Goal: Book appointment/travel/reservation

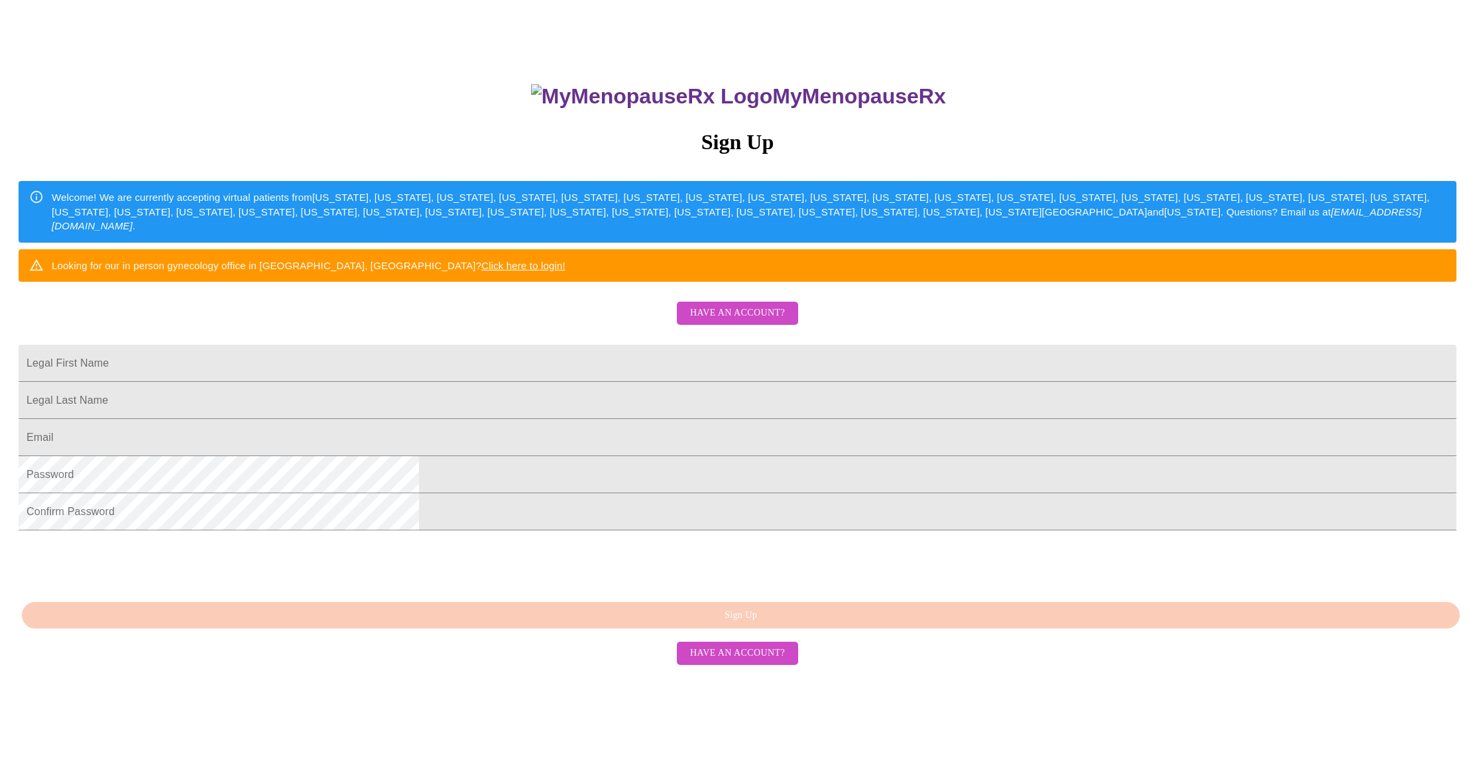
scroll to position [107, 0]
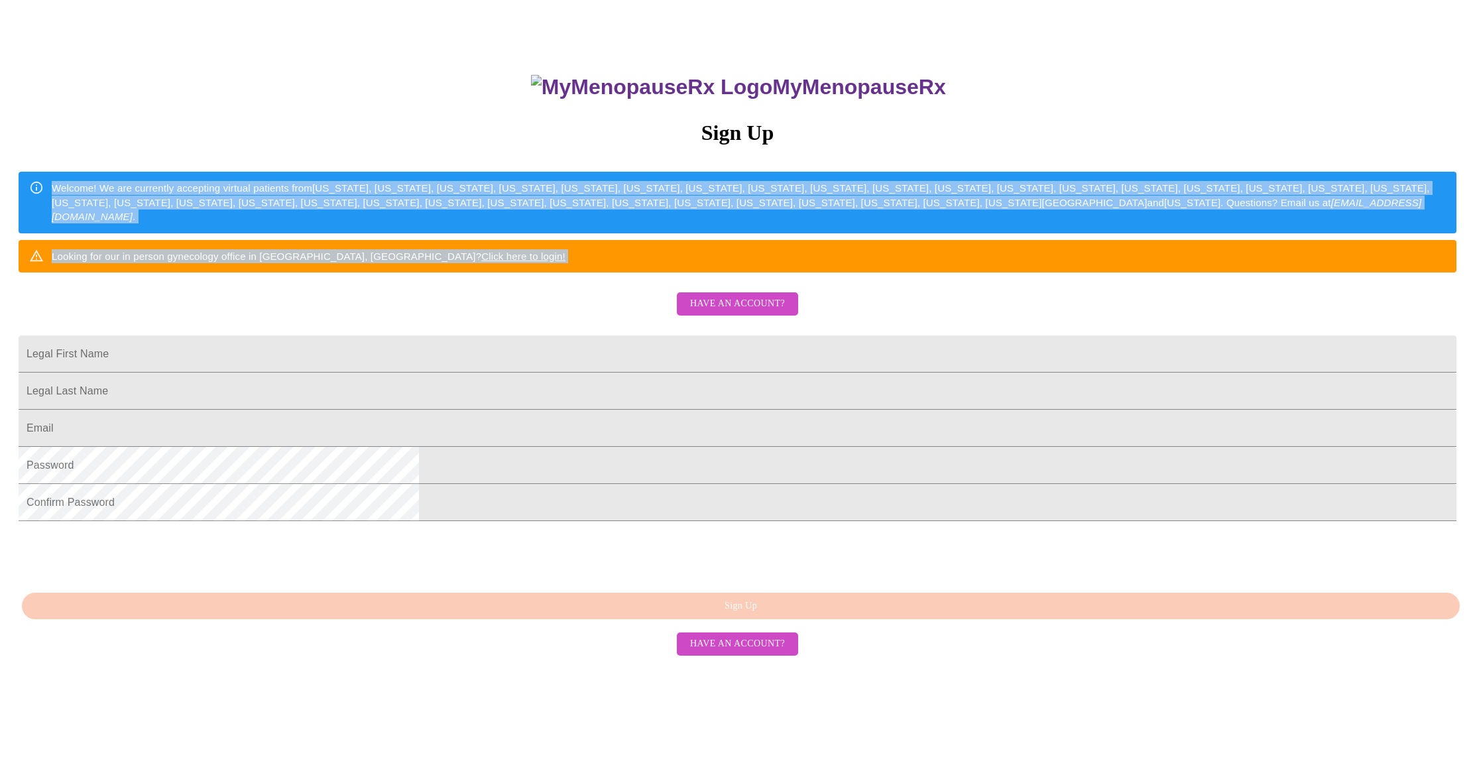
drag, startPoint x: 581, startPoint y: 340, endPoint x: 507, endPoint y: 205, distance: 154.0
click at [507, 205] on div "MyMenopauseRx Sign Up Welcome! We are currently accepting virtual patients from…" at bounding box center [737, 365] width 1464 height 932
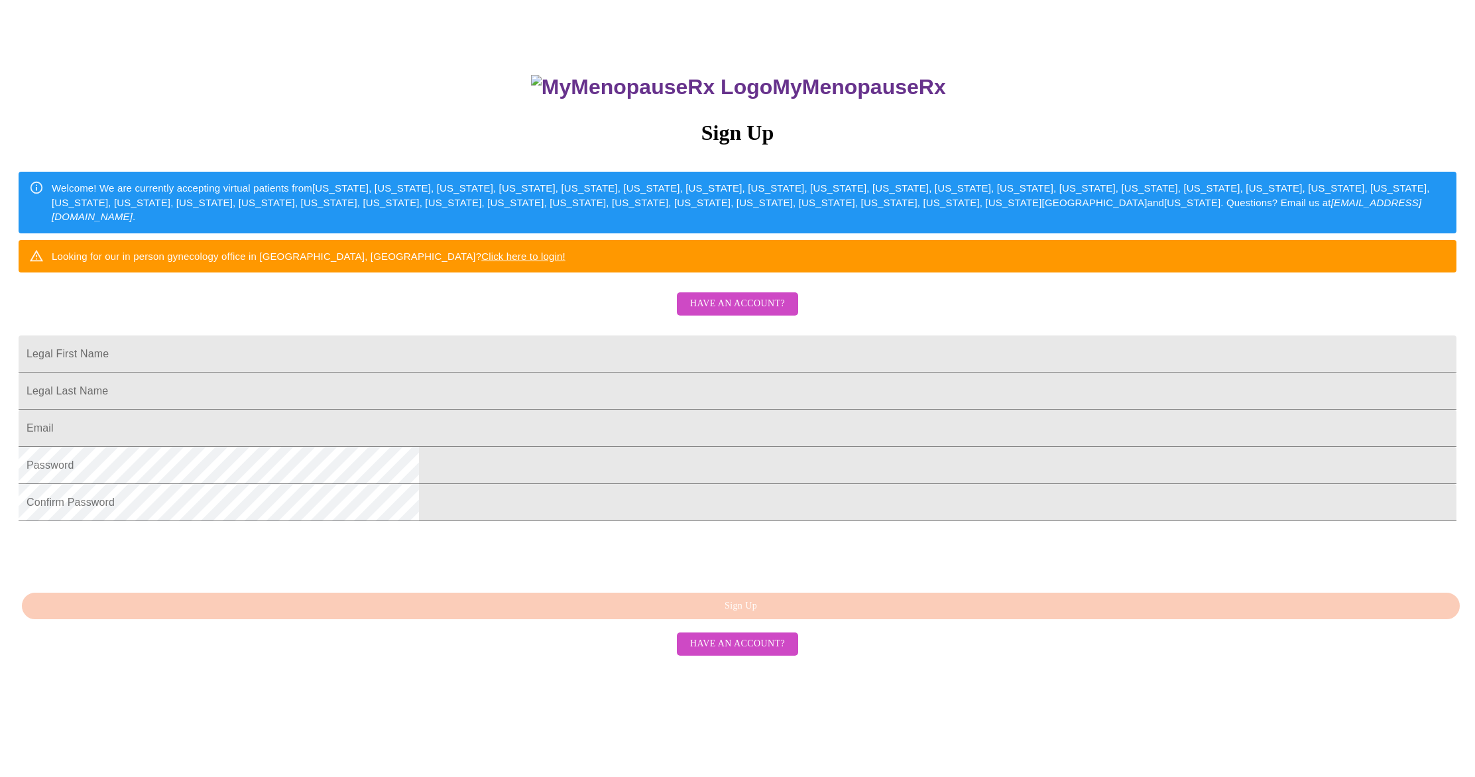
click at [499, 214] on div "MyMenopauseRx Sign Up Welcome! We are currently accepting virtual patients from…" at bounding box center [737, 365] width 1464 height 932
click at [696, 373] on input "Legal First Name" at bounding box center [738, 353] width 1438 height 37
type input "[EMAIL_ADDRESS][DOMAIN_NAME]"
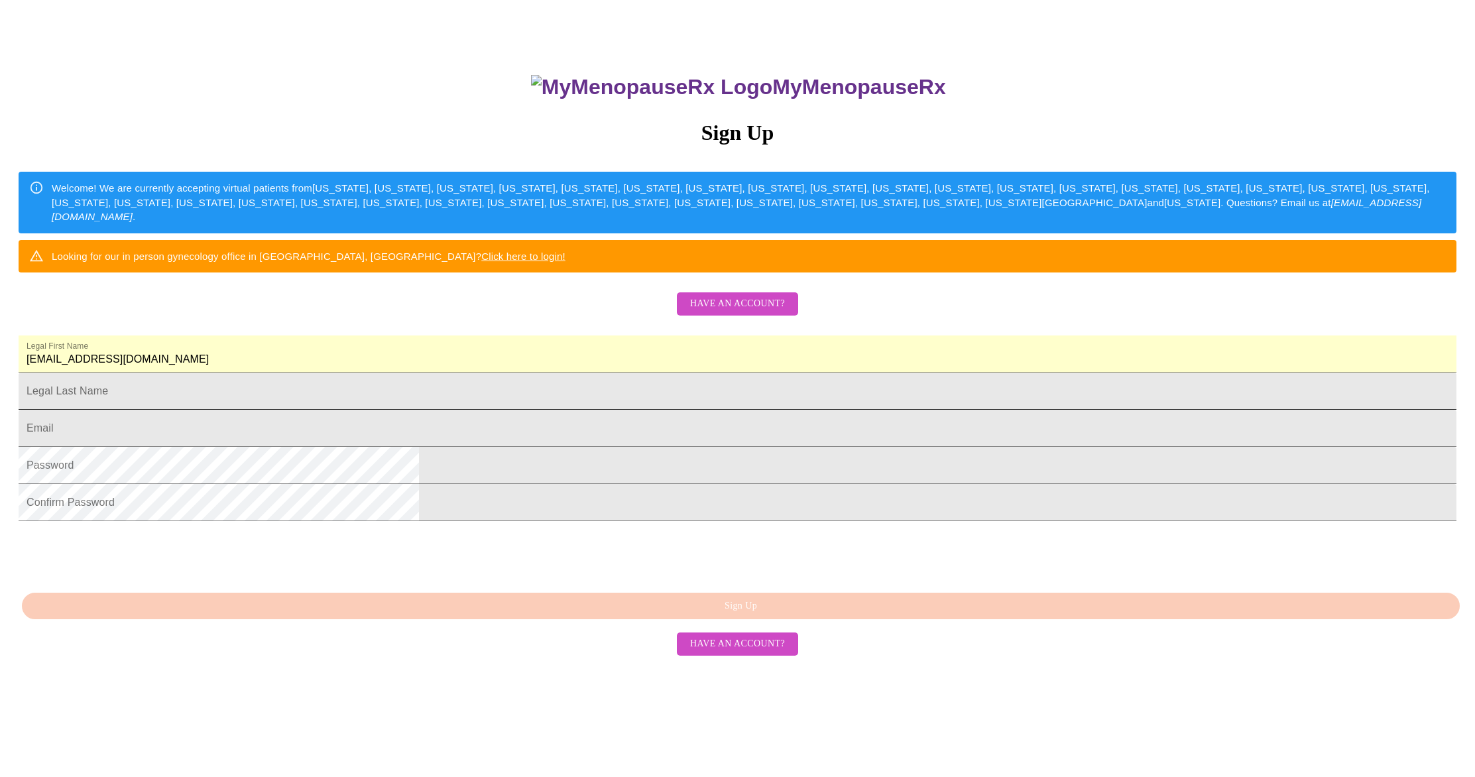
click at [646, 410] on input "Legal First Name" at bounding box center [738, 391] width 1438 height 37
type input "[PERSON_NAME]"
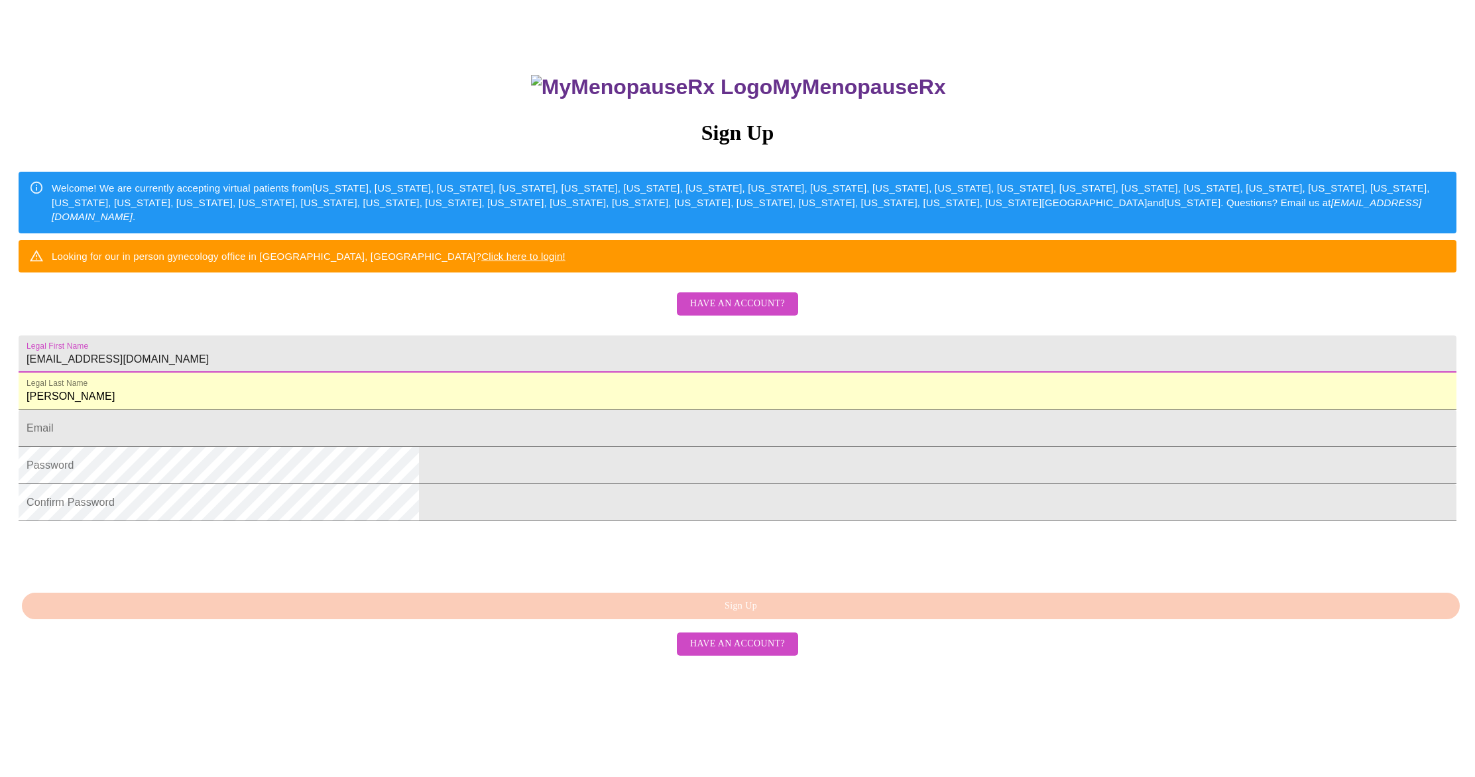
drag, startPoint x: 660, startPoint y: 405, endPoint x: 660, endPoint y: 379, distance: 25.9
click at [660, 379] on div "MyMenopauseRx Sign Up Welcome! We are currently accepting virtual patients from…" at bounding box center [737, 442] width 1464 height 777
type input "[PERSON_NAME]"
type input "[EMAIL_ADDRESS][DOMAIN_NAME]"
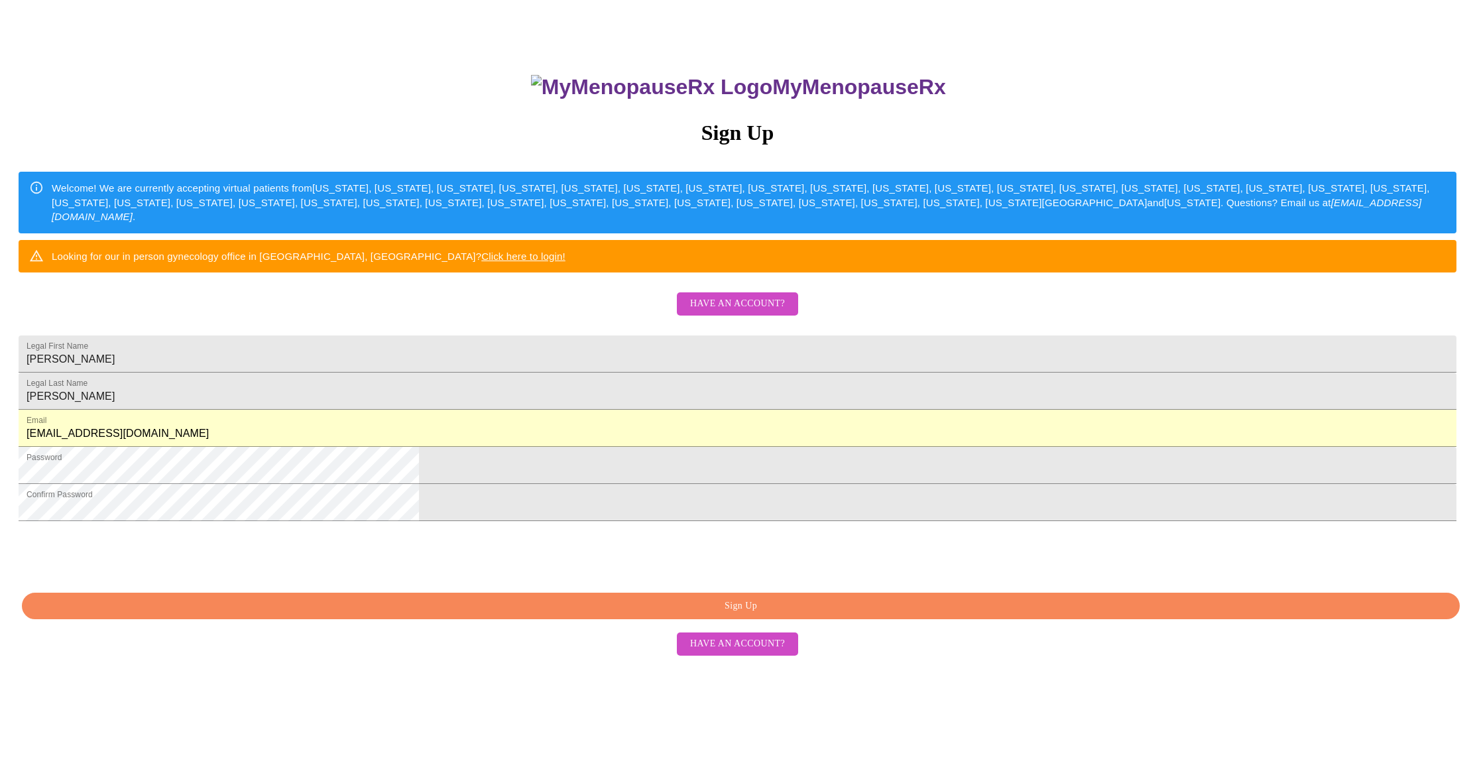
drag, startPoint x: 660, startPoint y: 720, endPoint x: 426, endPoint y: 449, distance: 358.2
click at [426, 449] on div "MyMenopauseRx Sign Up Welcome! We are currently accepting virtual patients from…" at bounding box center [737, 365] width 1464 height 932
click at [737, 615] on span "Sign Up" at bounding box center [740, 606] width 1407 height 17
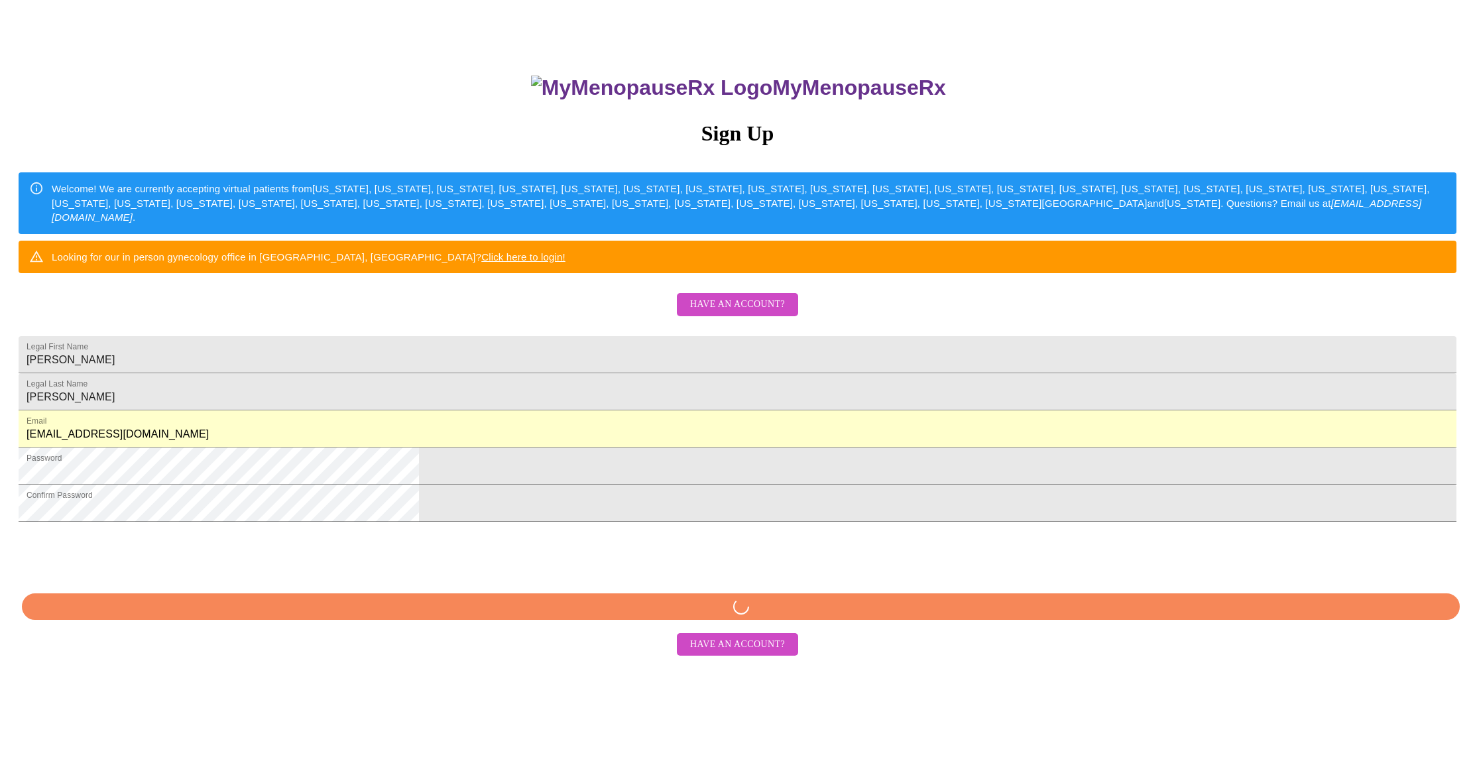
scroll to position [54, 0]
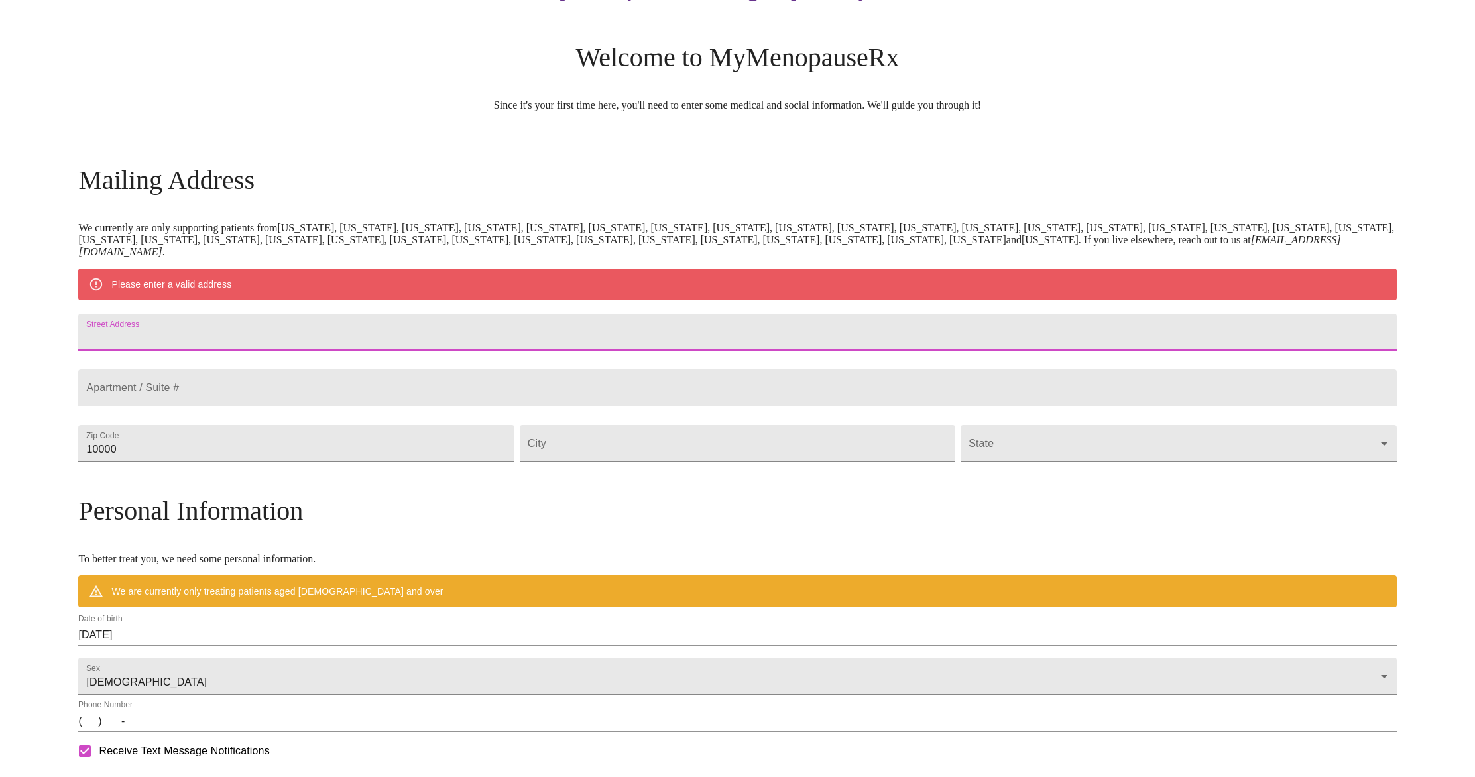
click at [312, 335] on input "Street Address" at bounding box center [737, 332] width 1318 height 37
click at [129, 294] on div "MyMenopauseRx Welcome to MyMenopauseRx Since it's your first time here, you'll …" at bounding box center [737, 468] width 1318 height 1034
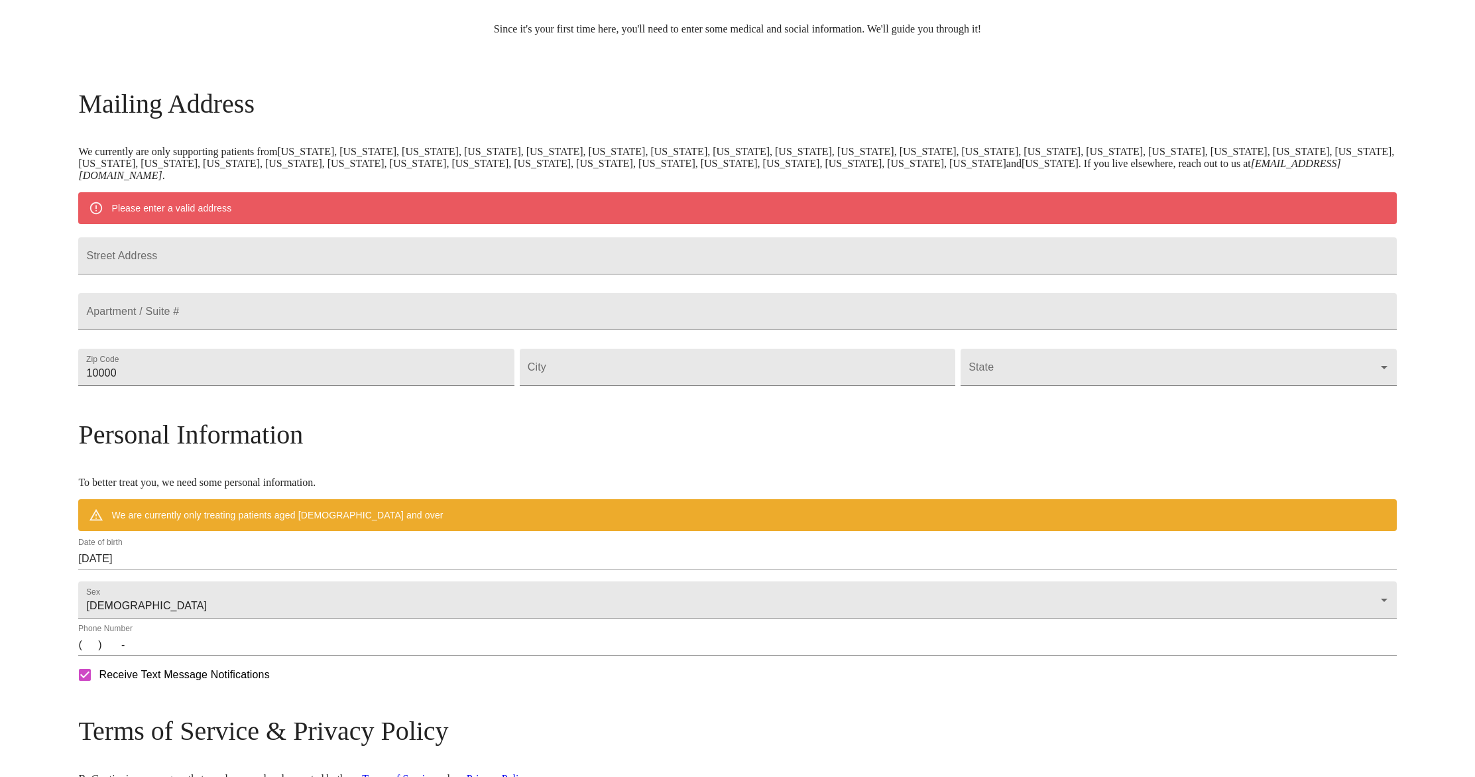
scroll to position [303, 0]
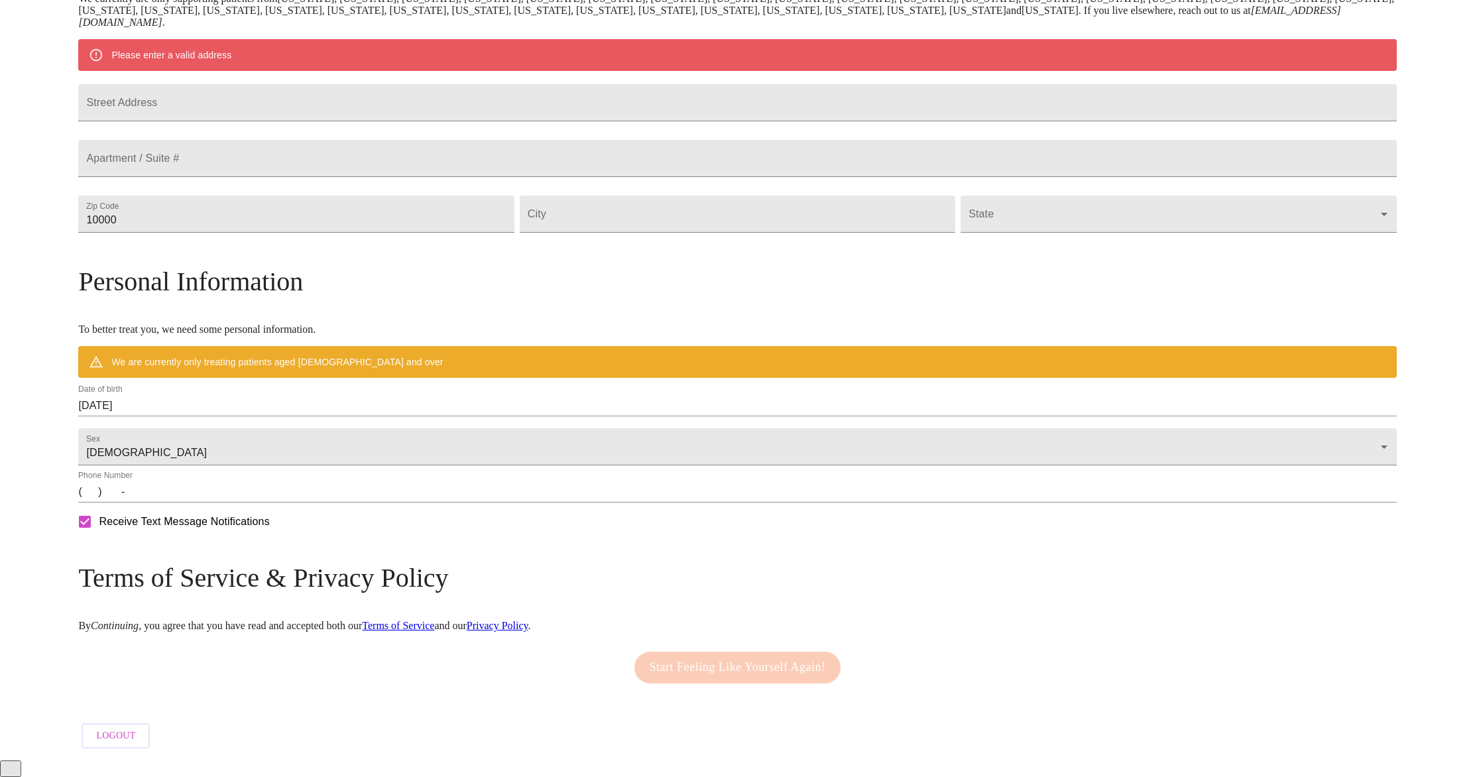
click at [170, 286] on div "MyMenopauseRx Welcome to MyMenopauseRx Since it's your first time here, you'll …" at bounding box center [737, 239] width 1318 height 1034
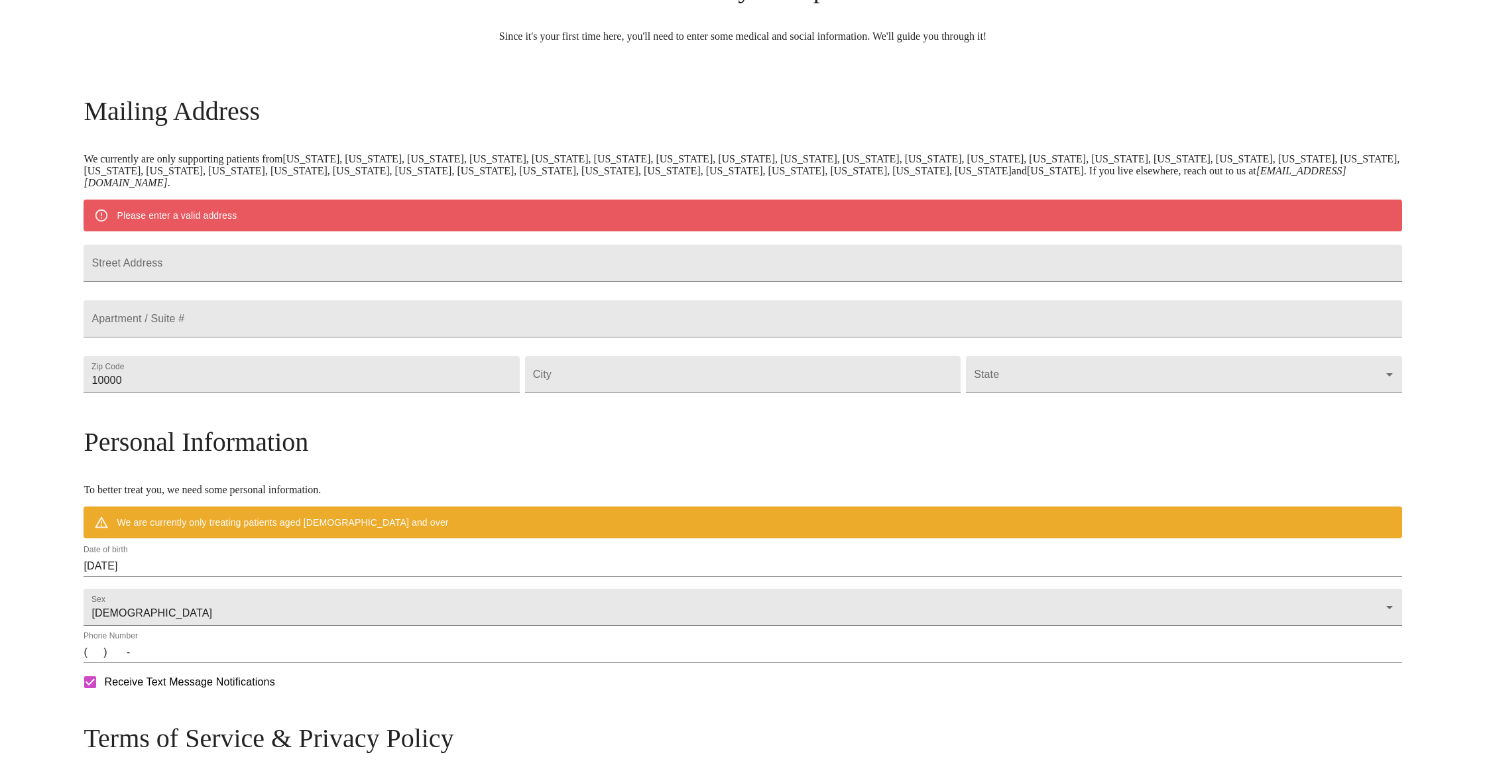
scroll to position [0, 0]
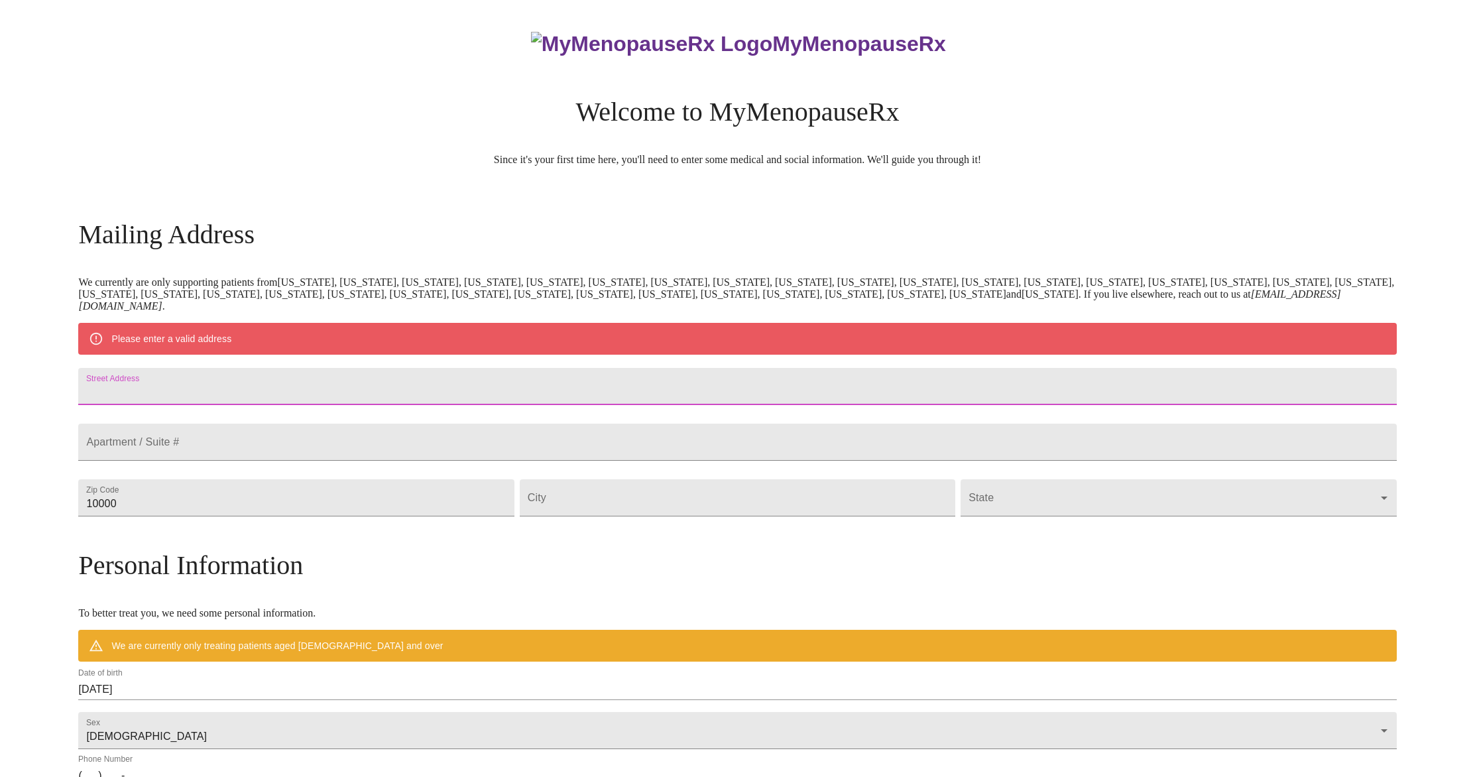
click at [292, 379] on input "Street Address" at bounding box center [737, 386] width 1318 height 37
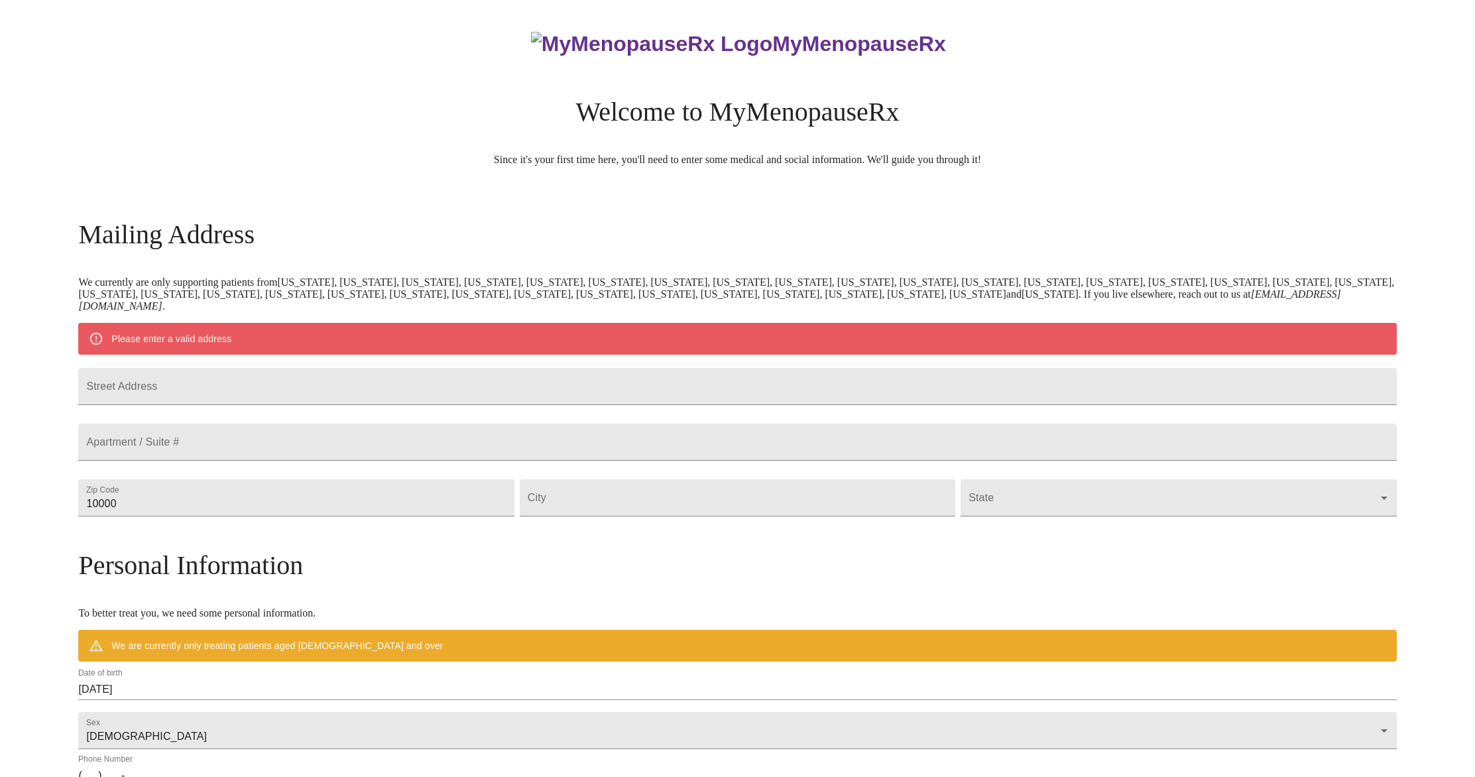
type input "98221"
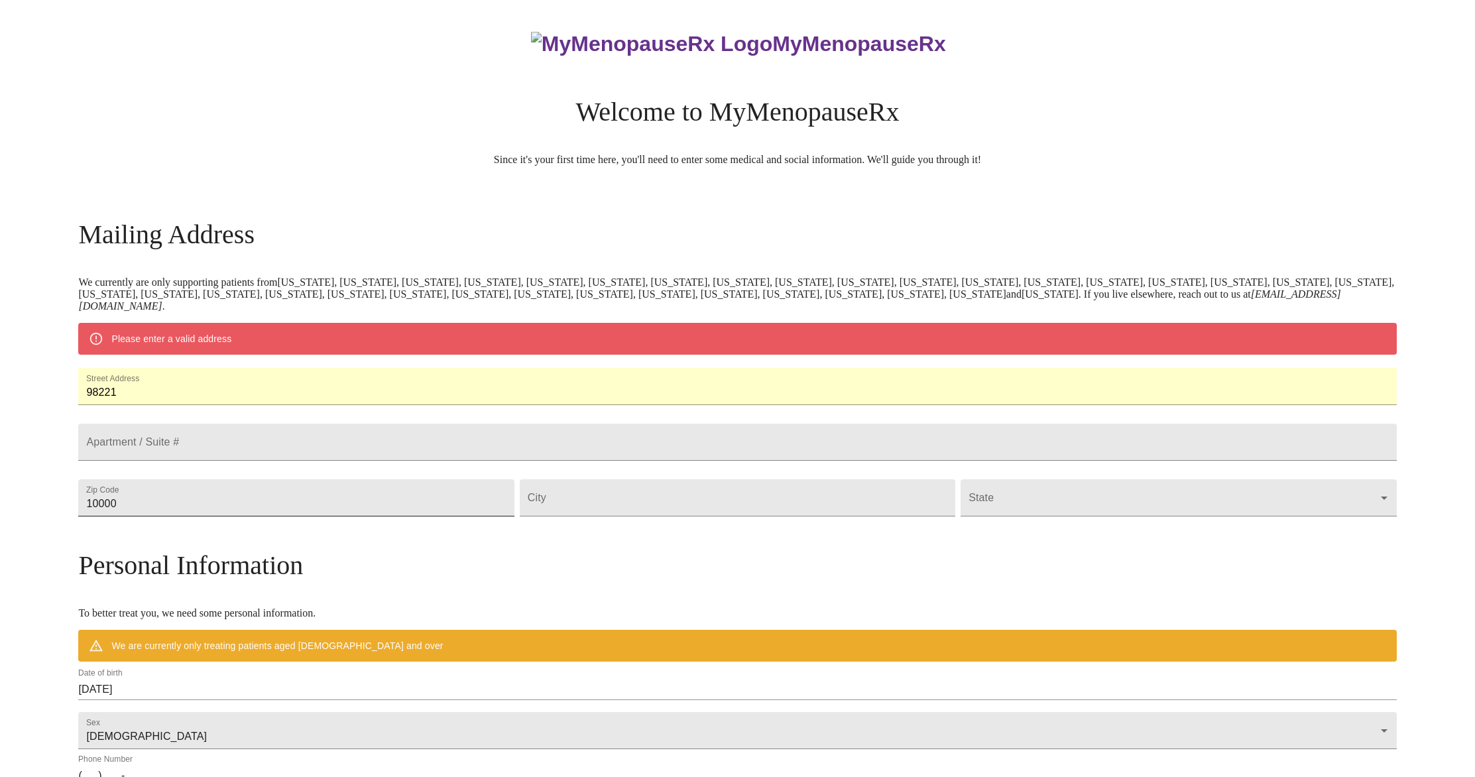
click at [436, 516] on input "10000" at bounding box center [296, 497] width 436 height 37
type input "98221"
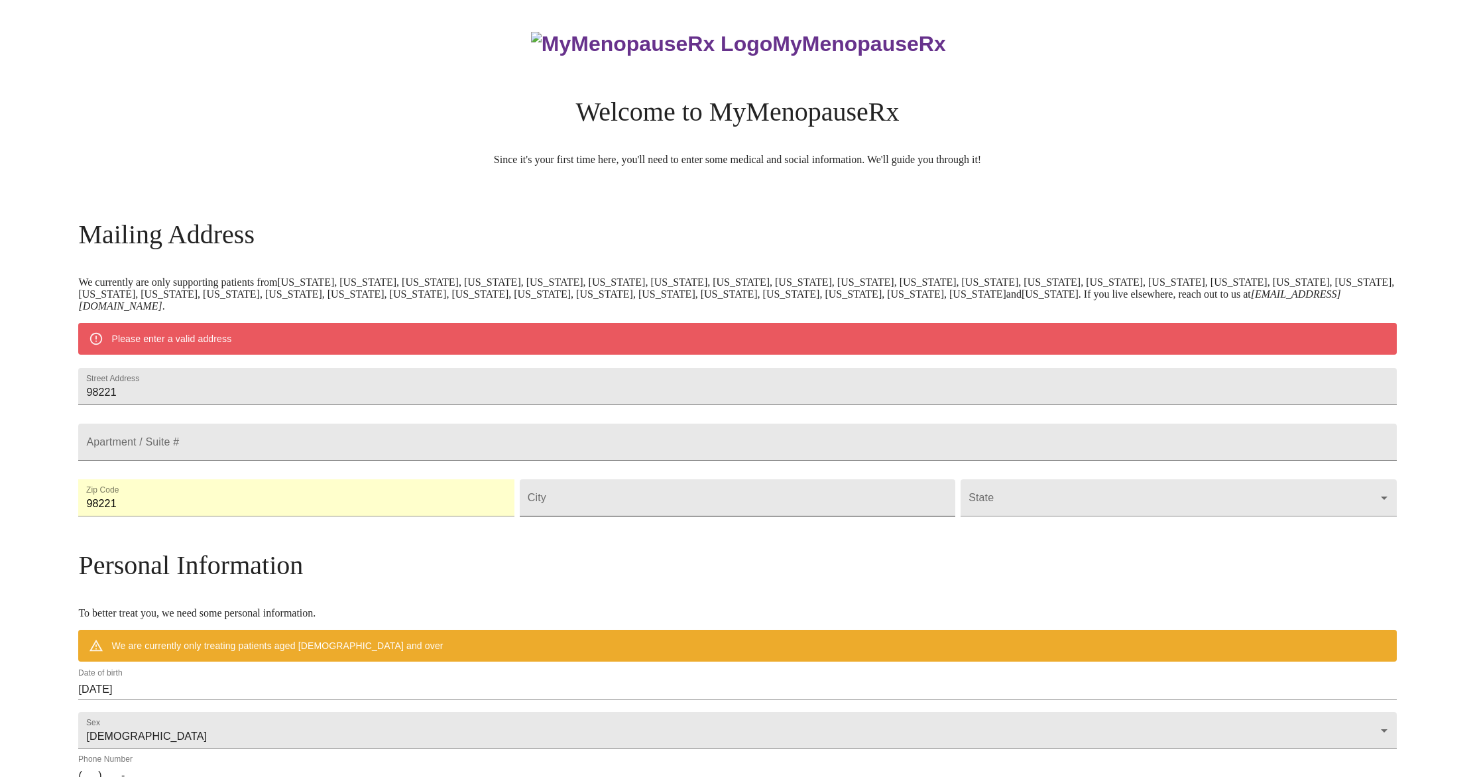
click at [624, 516] on input "Street Address" at bounding box center [738, 497] width 436 height 37
type input "ANACORTES"
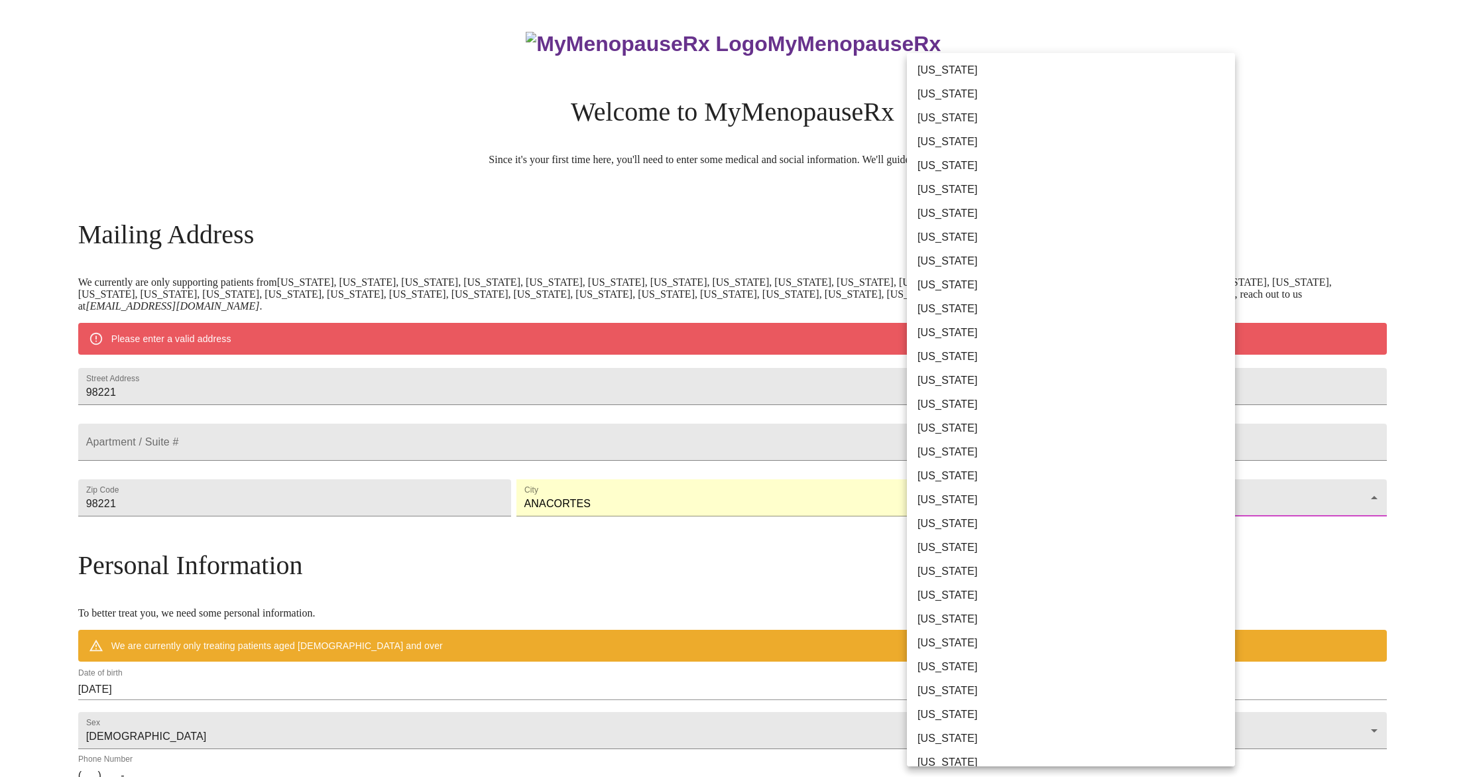
click at [965, 535] on body "MyMenopauseRx Welcome to MyMenopauseRx Since it's your first time here, you'll …" at bounding box center [737, 522] width 1464 height 1034
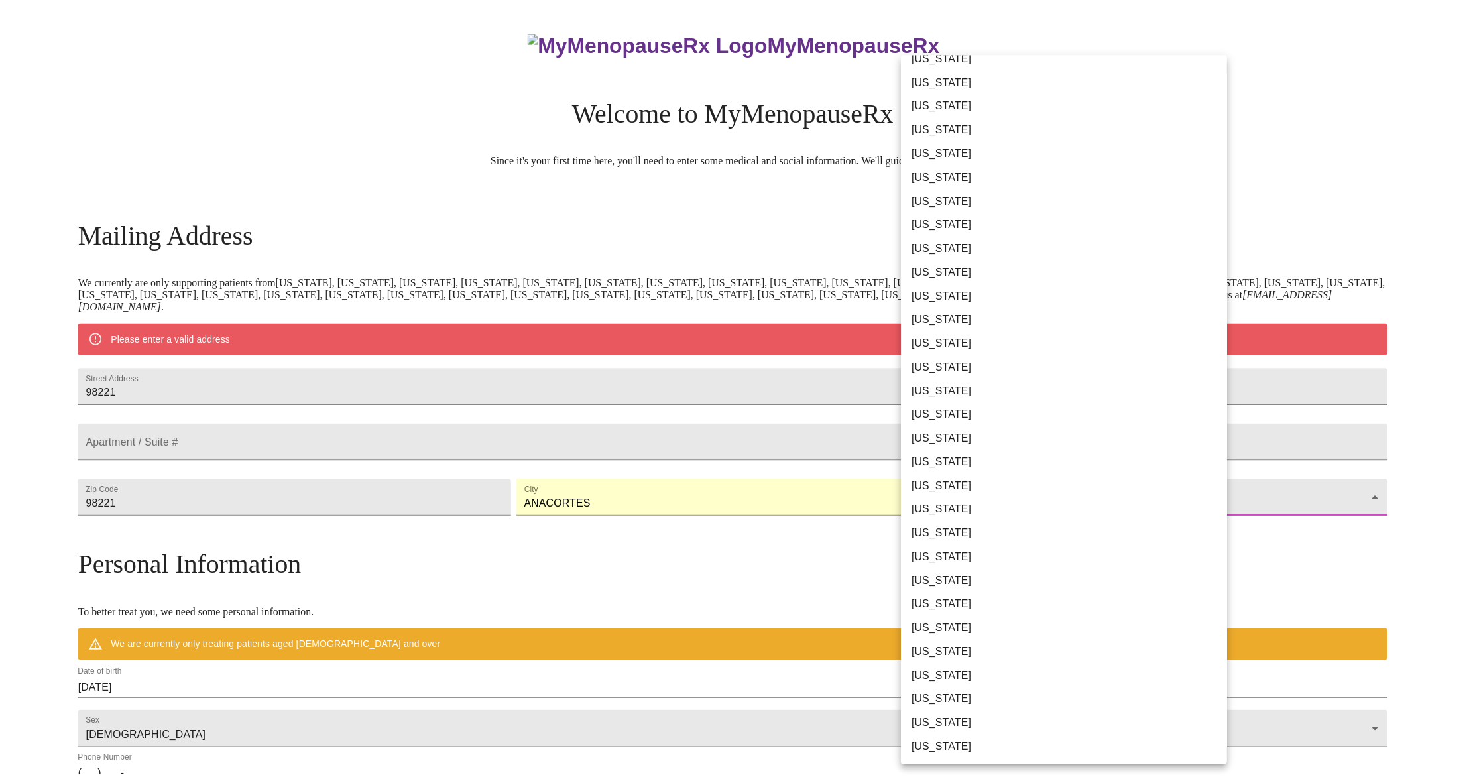
scroll to position [514, 0]
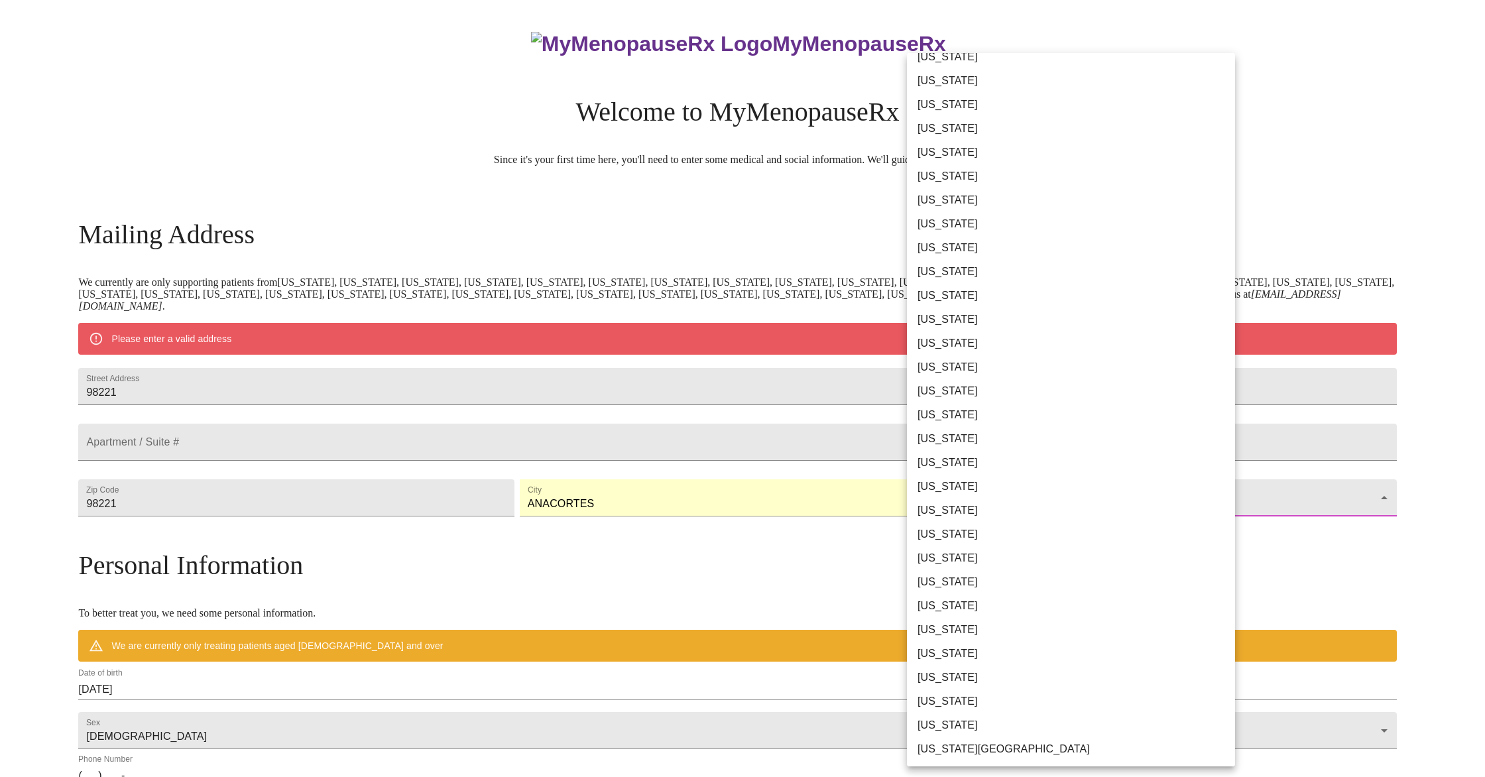
click at [1001, 658] on li "[US_STATE]" at bounding box center [1076, 654] width 338 height 24
type input "[US_STATE]"
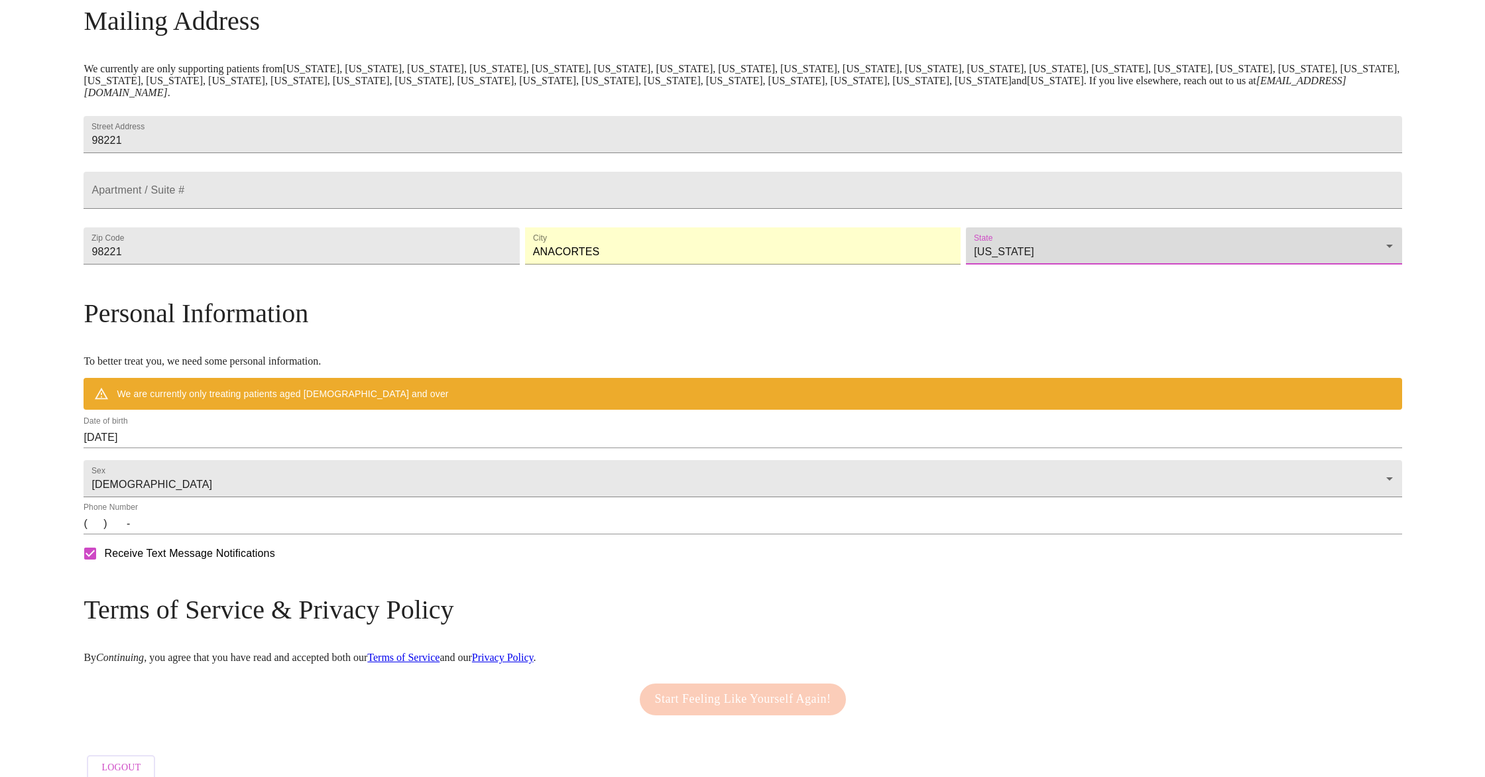
scroll to position [265, 0]
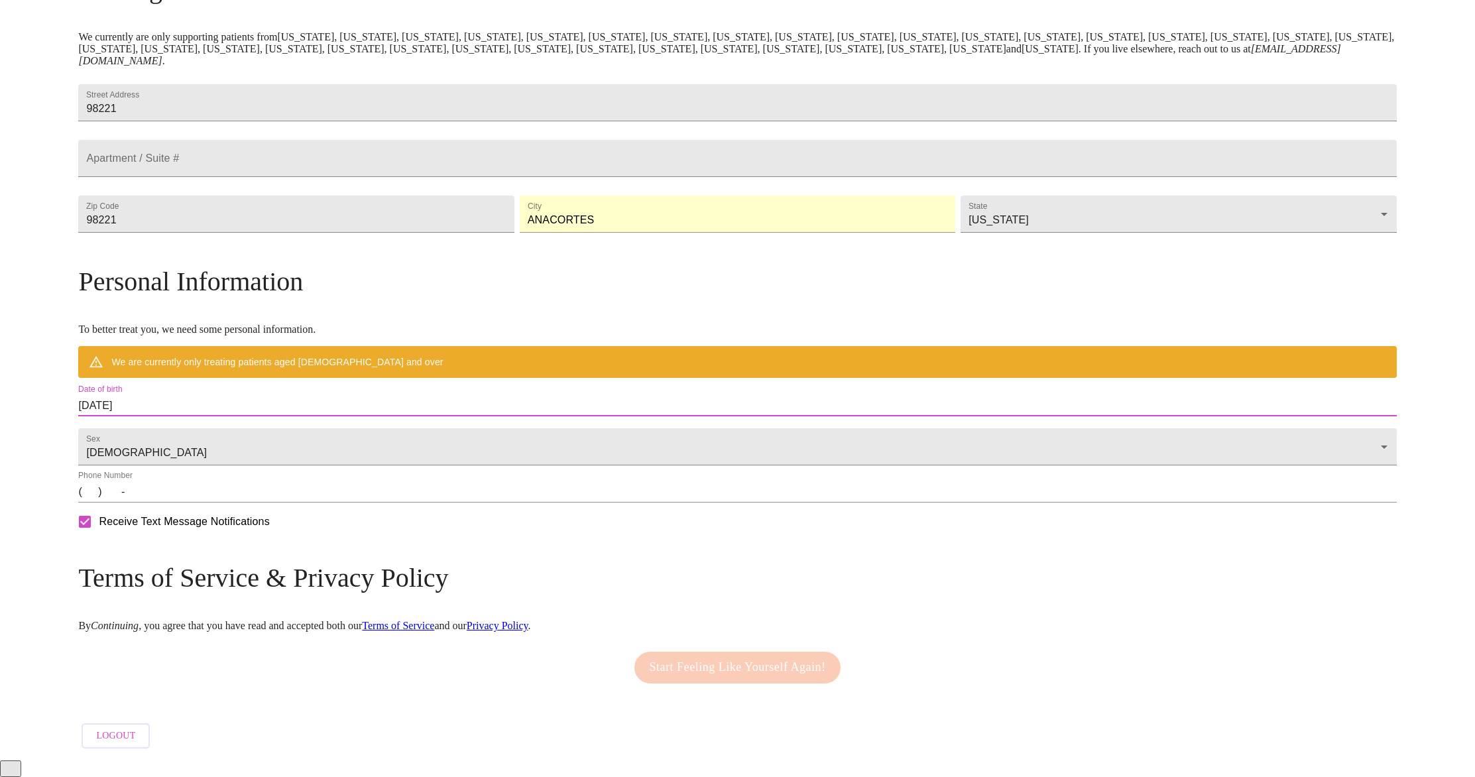
click at [327, 405] on input "[DATE]" at bounding box center [737, 405] width 1318 height 21
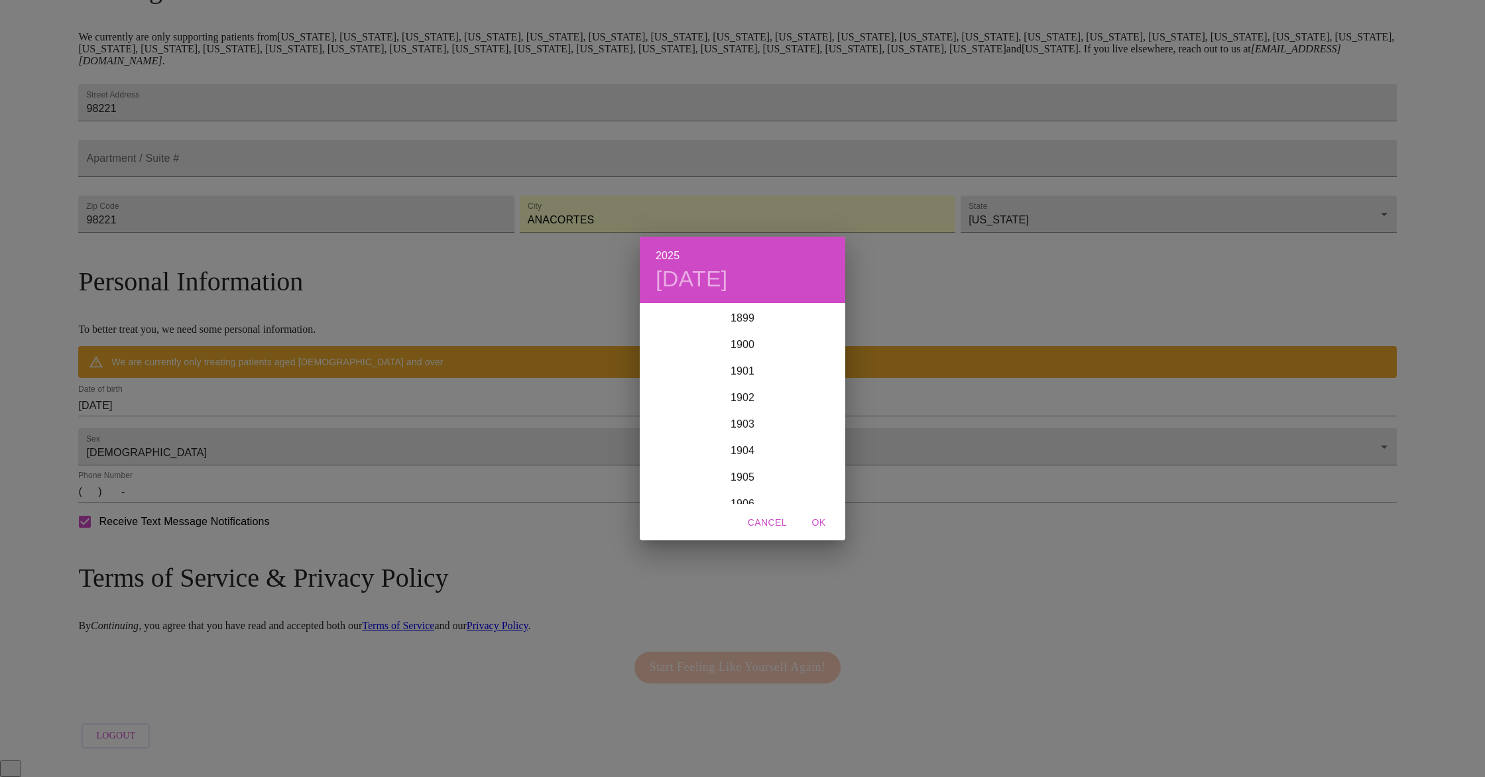
scroll to position [3262, 0]
click at [317, 418] on div "2025 [DATE] 1900 1901 1902 1903 1904 1905 1906 1907 1908 1909 1910 1911 1912 19…" at bounding box center [742, 388] width 1485 height 777
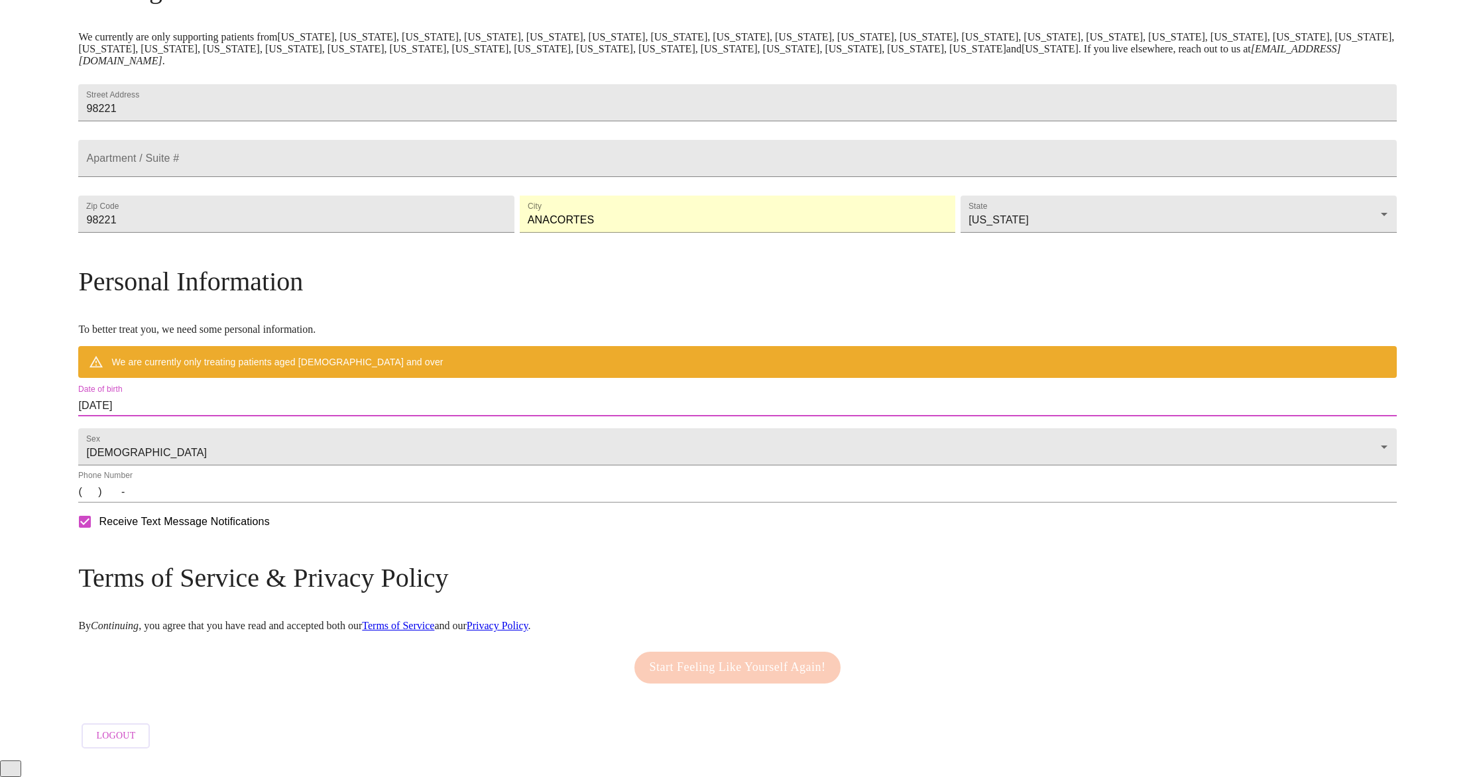
click at [316, 416] on input "[DATE]" at bounding box center [737, 405] width 1318 height 21
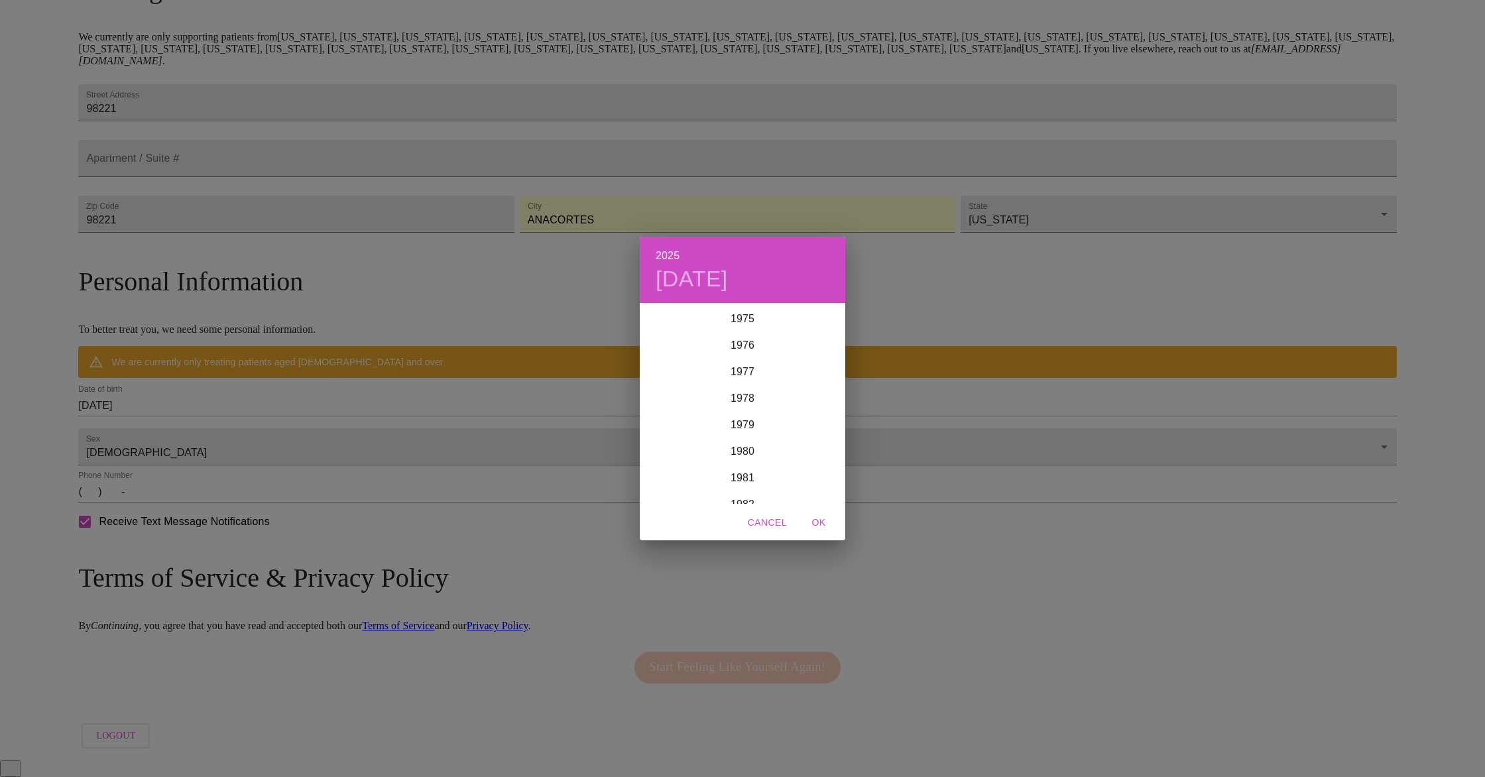
scroll to position [2015, 0]
click at [752, 475] on div "1981" at bounding box center [743, 478] width 206 height 27
click at [745, 477] on div "Nov" at bounding box center [742, 479] width 68 height 50
click at [768, 398] on p "12" at bounding box center [769, 397] width 11 height 13
click at [813, 527] on span "OK" at bounding box center [819, 522] width 32 height 17
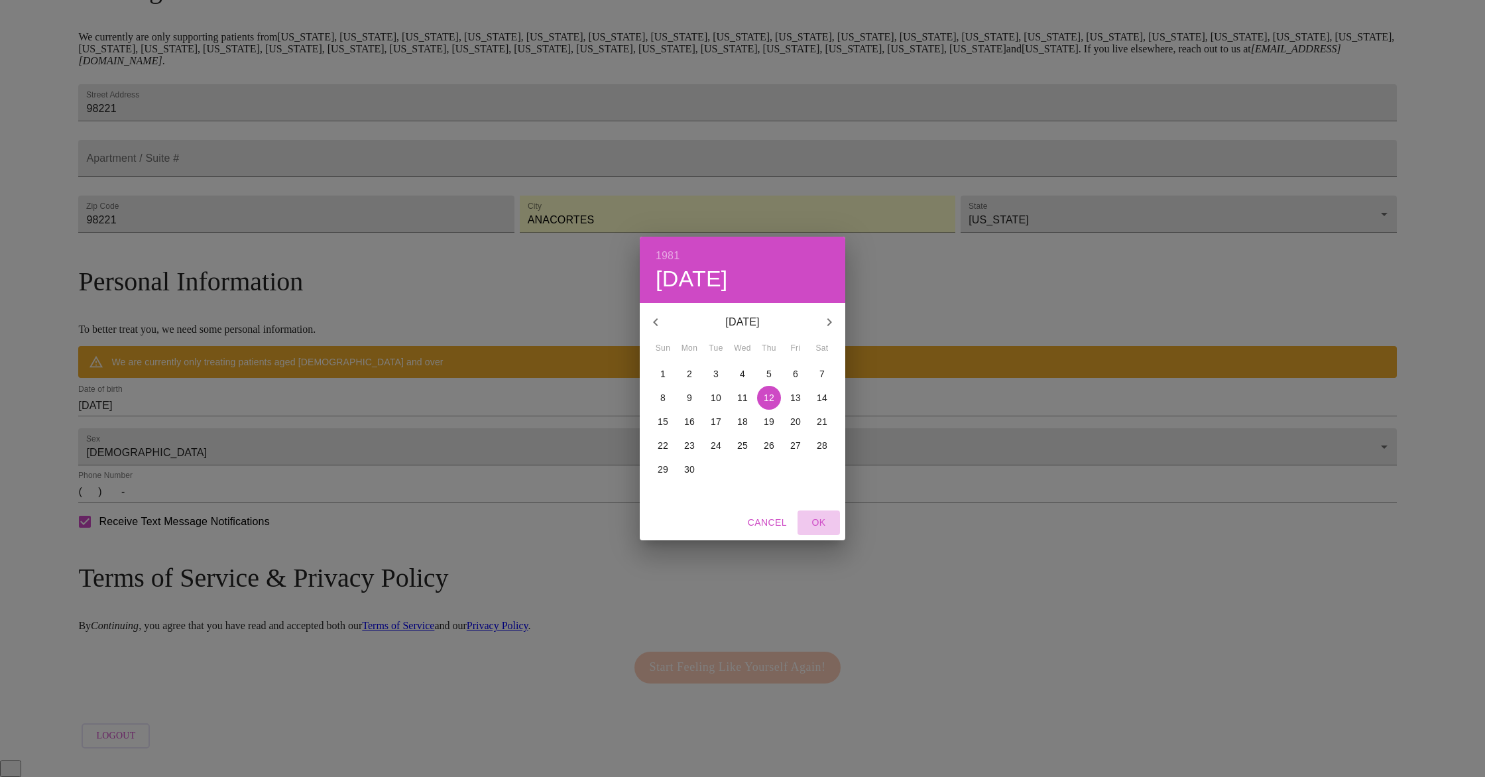
type input "[DATE]"
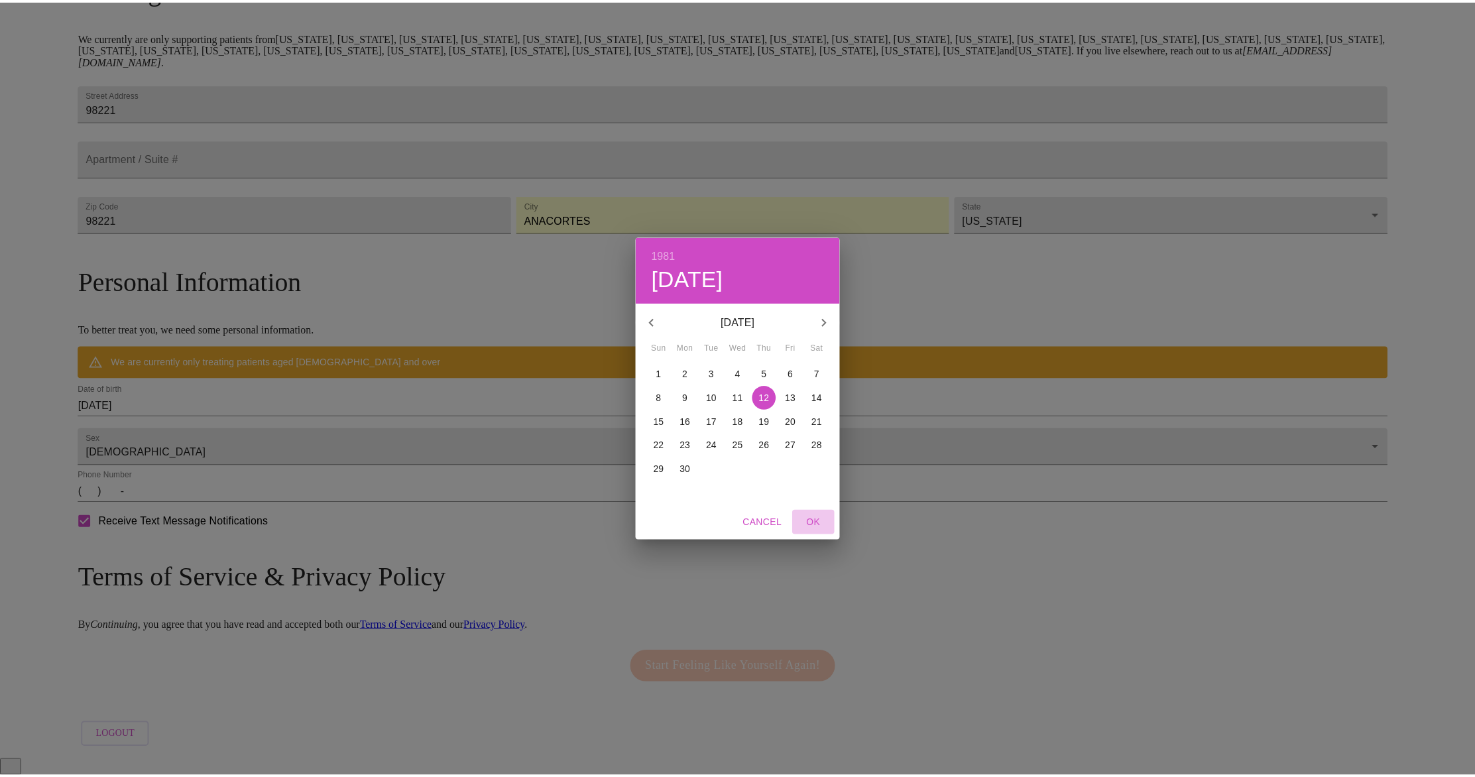
scroll to position [226, 0]
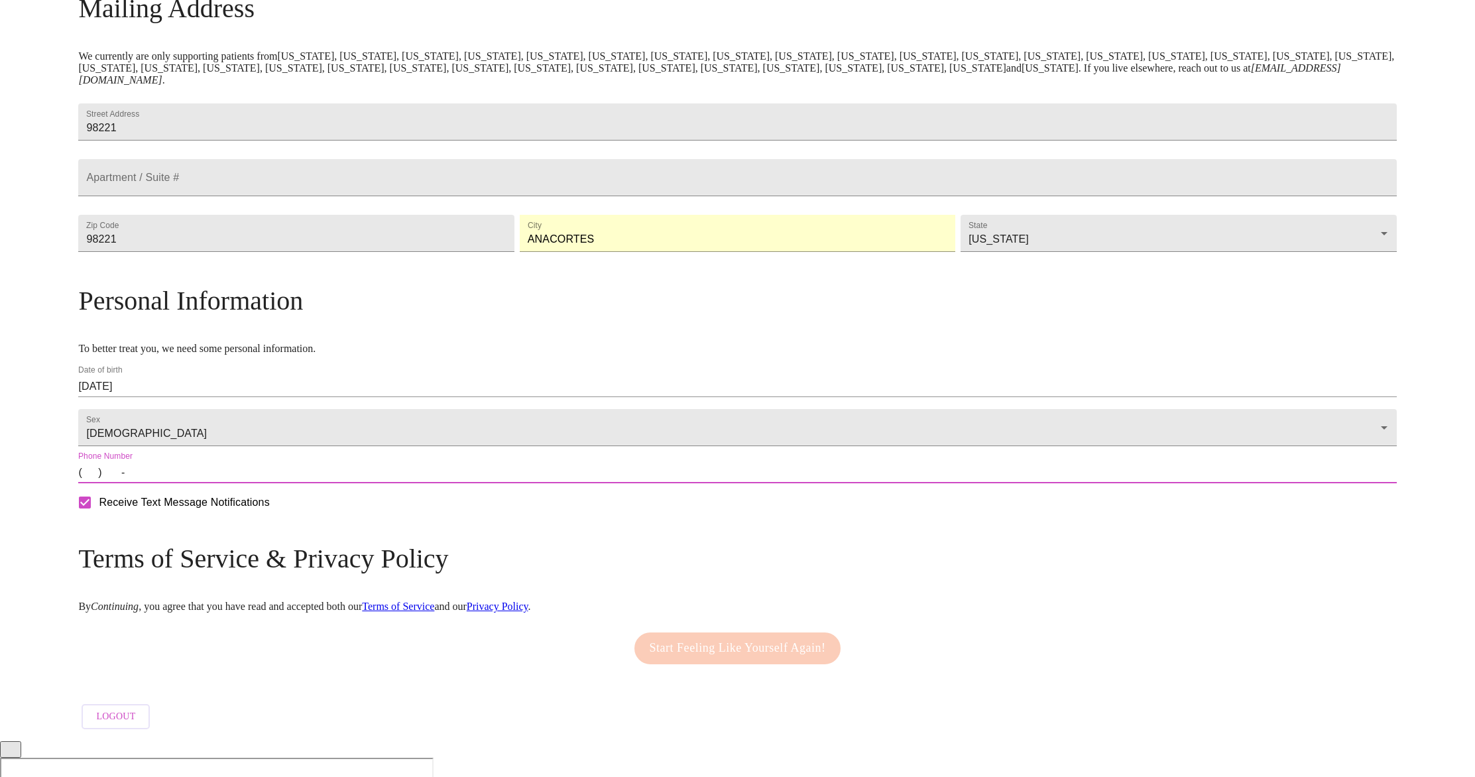
click at [318, 483] on input "(   )    -" at bounding box center [737, 472] width 1318 height 21
type input "[PHONE_NUMBER]"
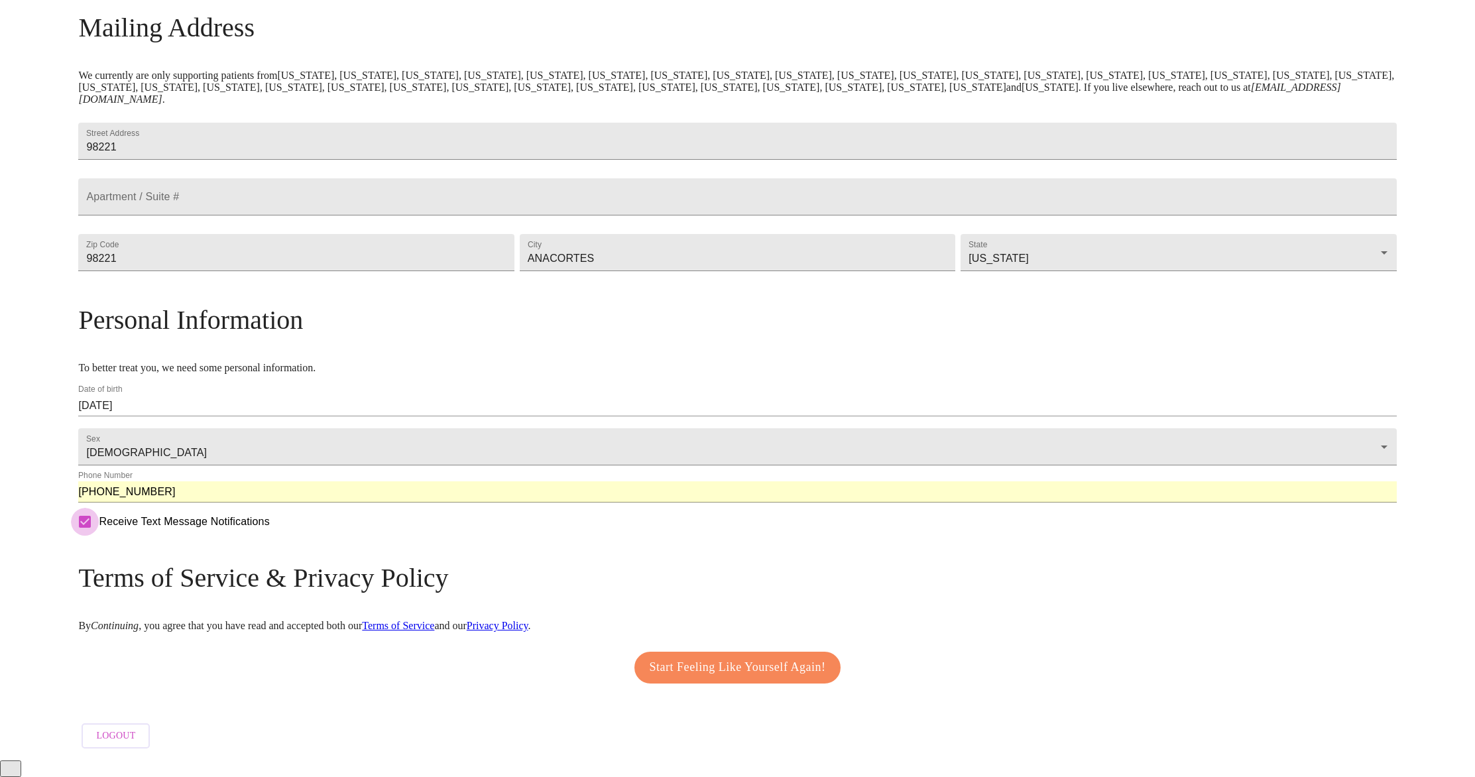
click at [99, 536] on input "Receive Text Message Notifications" at bounding box center [85, 522] width 28 height 28
checkbox input "false"
drag, startPoint x: 683, startPoint y: 685, endPoint x: 127, endPoint y: 432, distance: 611.4
click at [123, 439] on div "MyMenopauseRx Welcome to MyMenopauseRx Since it's your first time here, you'll …" at bounding box center [737, 276] width 1318 height 957
click at [670, 678] on span "Start Feeling Like Yourself Again!" at bounding box center [738, 667] width 176 height 21
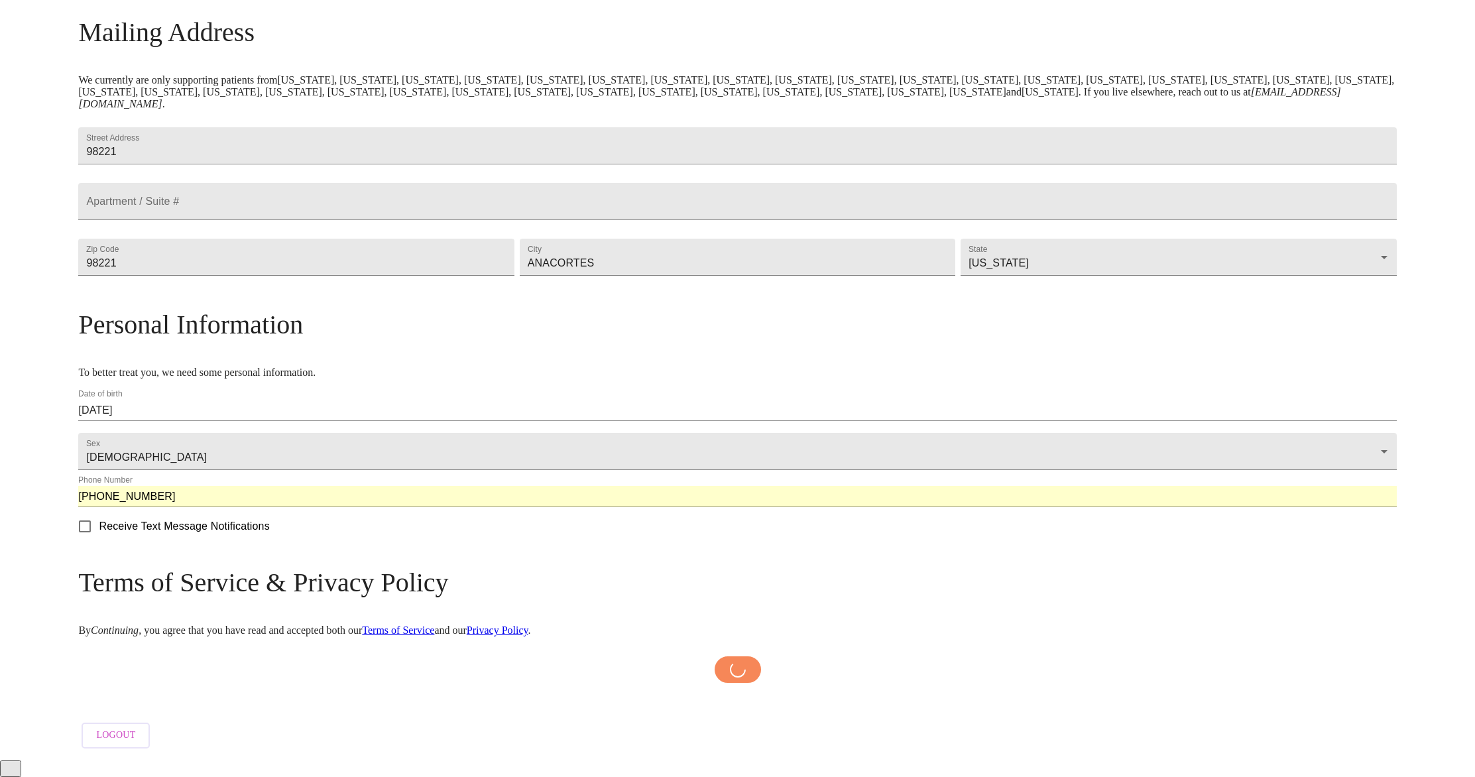
scroll to position [221, 0]
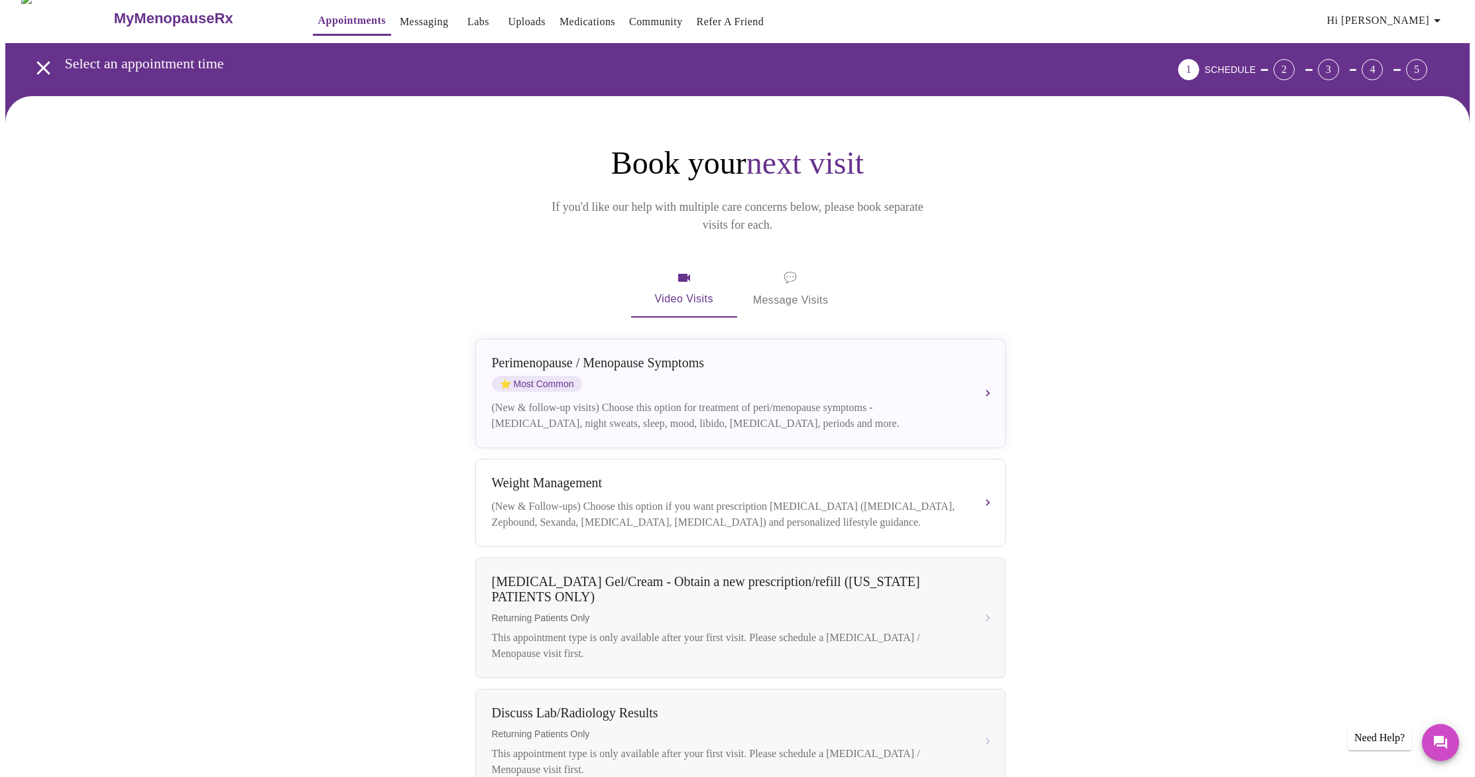
scroll to position [82, 0]
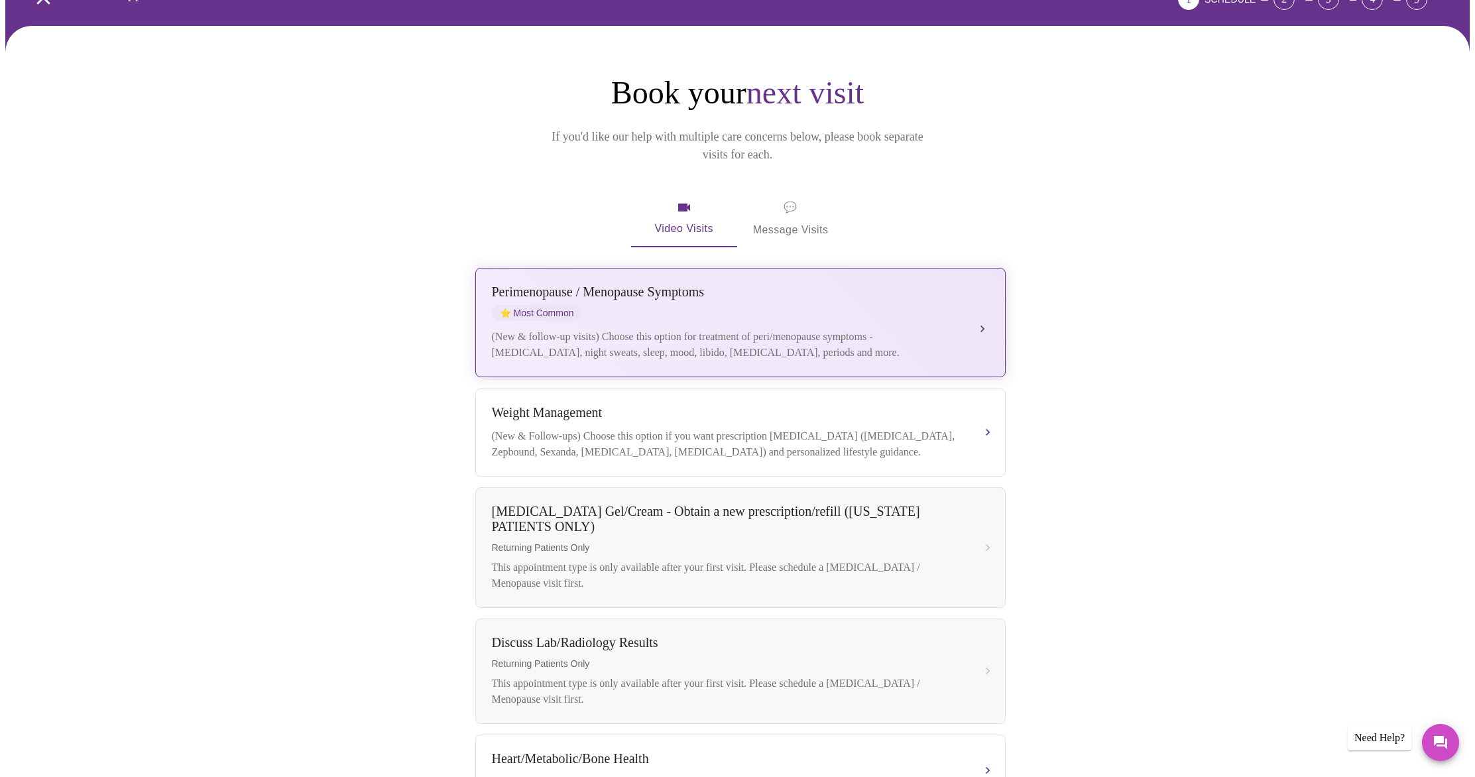
click at [839, 329] on div "(New & follow-up visits) Choose this option for treatment of peri/menopause sym…" at bounding box center [727, 345] width 471 height 32
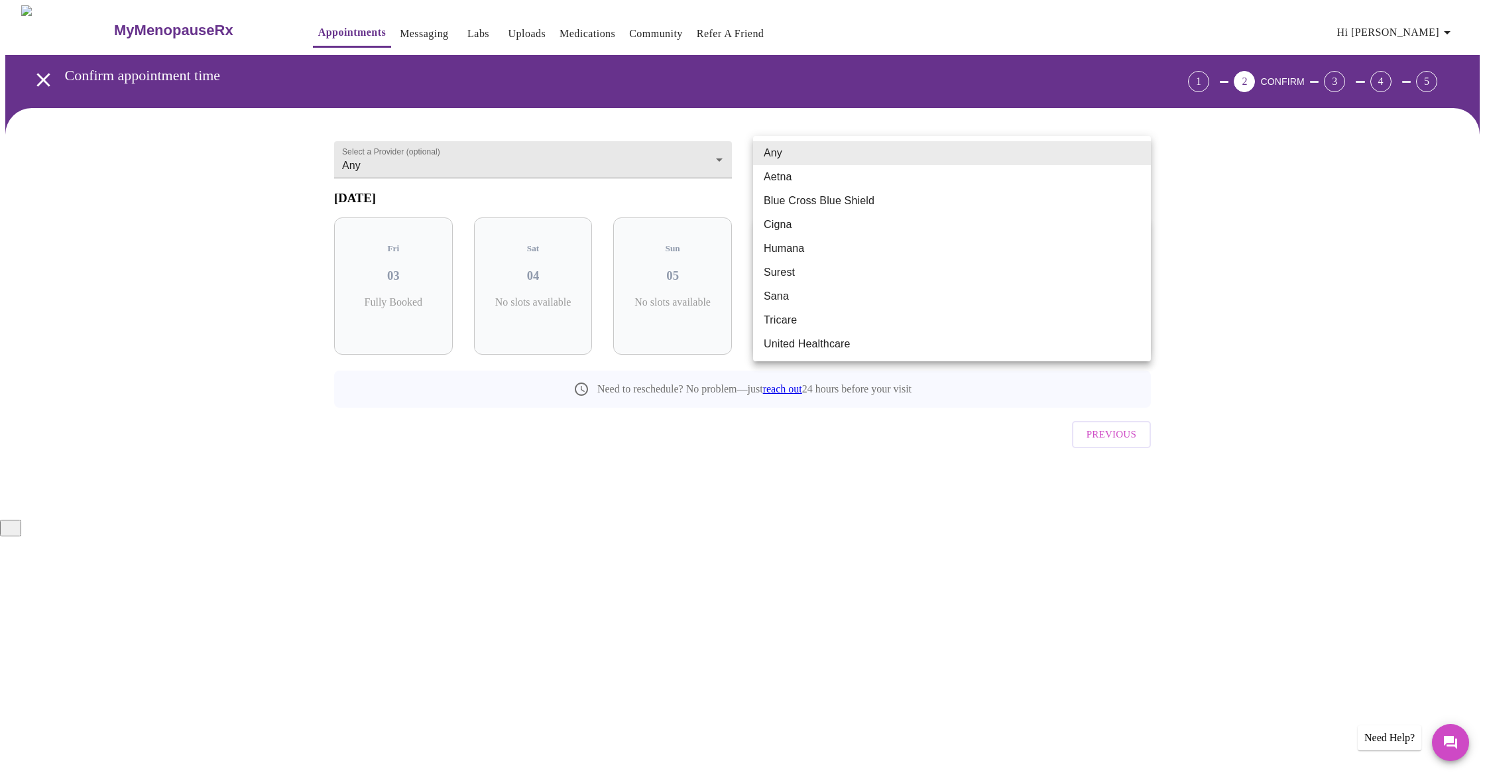
click at [853, 166] on body "MyMenopauseRx Appointments Messaging Labs Uploads Medications Community Refer a…" at bounding box center [742, 259] width 1474 height 509
click at [646, 202] on div at bounding box center [742, 388] width 1485 height 777
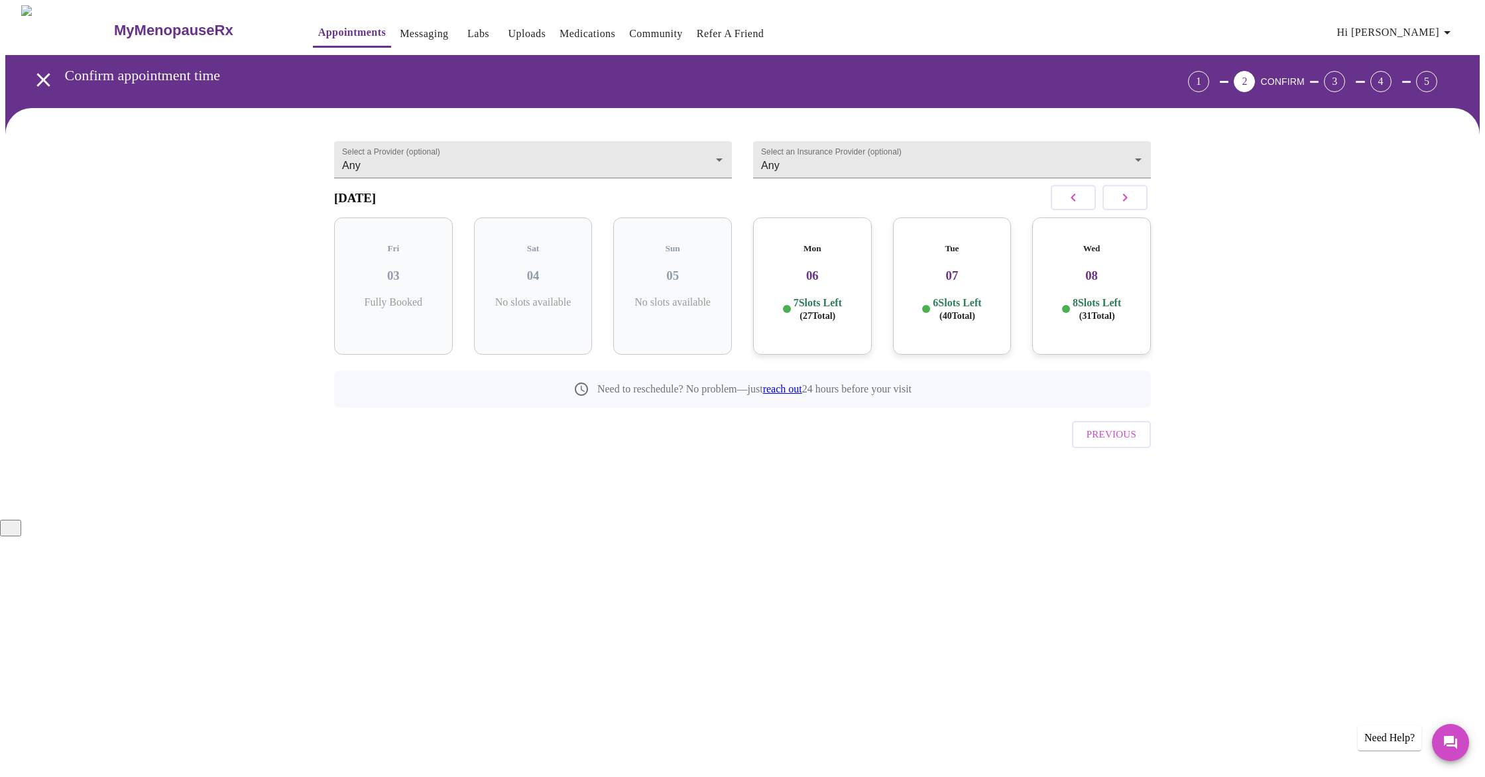
click at [918, 290] on div "Tue 07 6 Slots Left ( 40 Total)" at bounding box center [952, 285] width 119 height 137
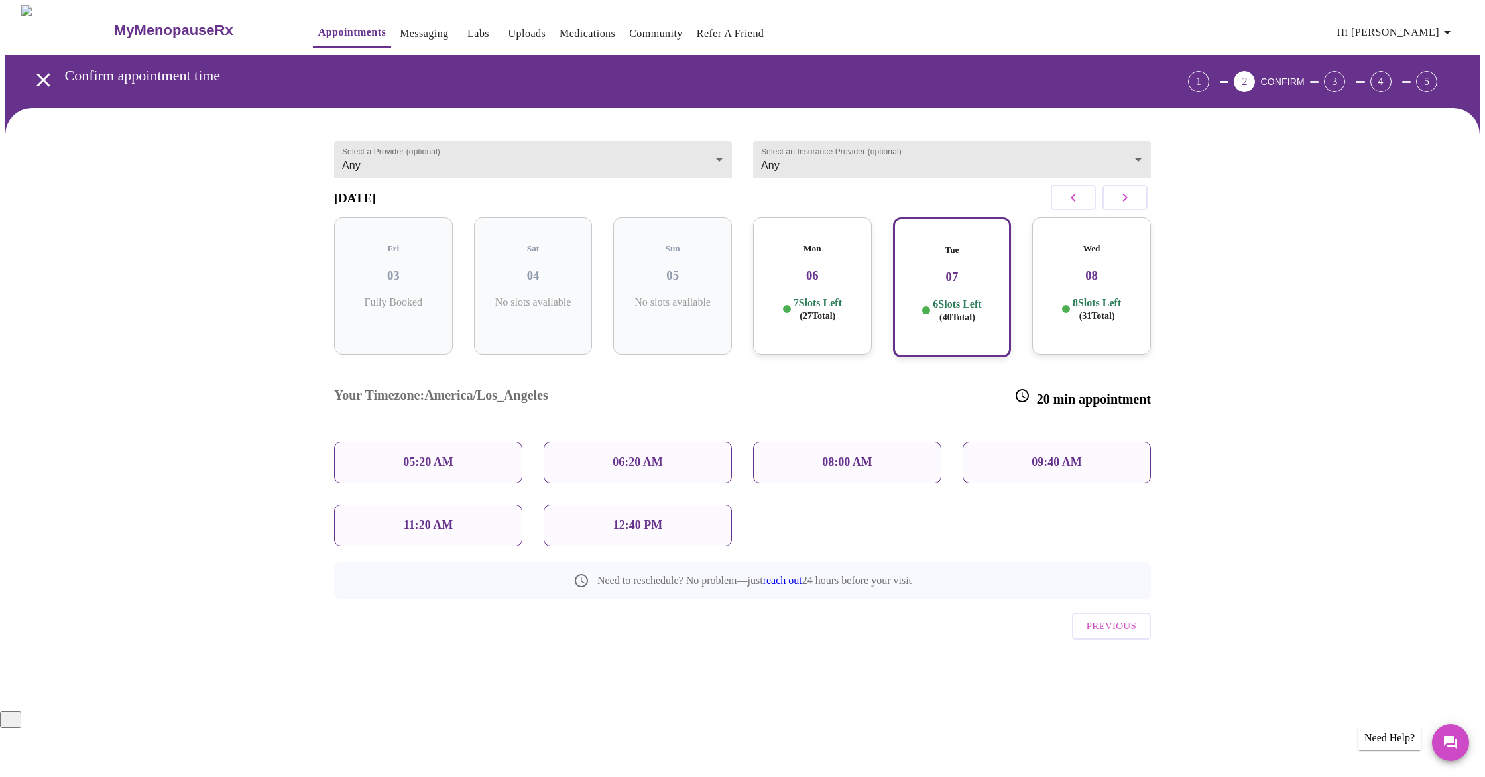
click at [808, 442] on div "08:00 AM" at bounding box center [847, 463] width 188 height 42
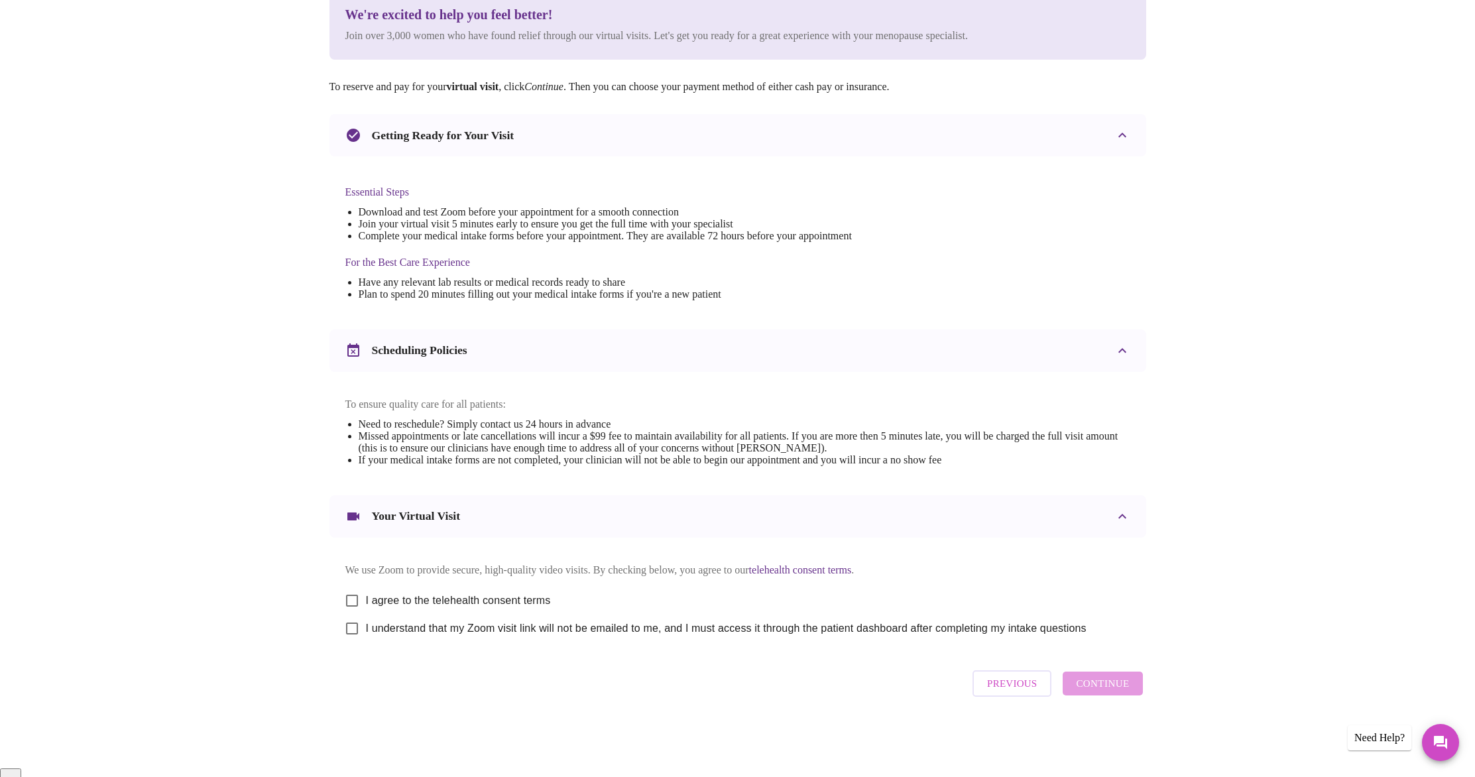
scroll to position [184, 0]
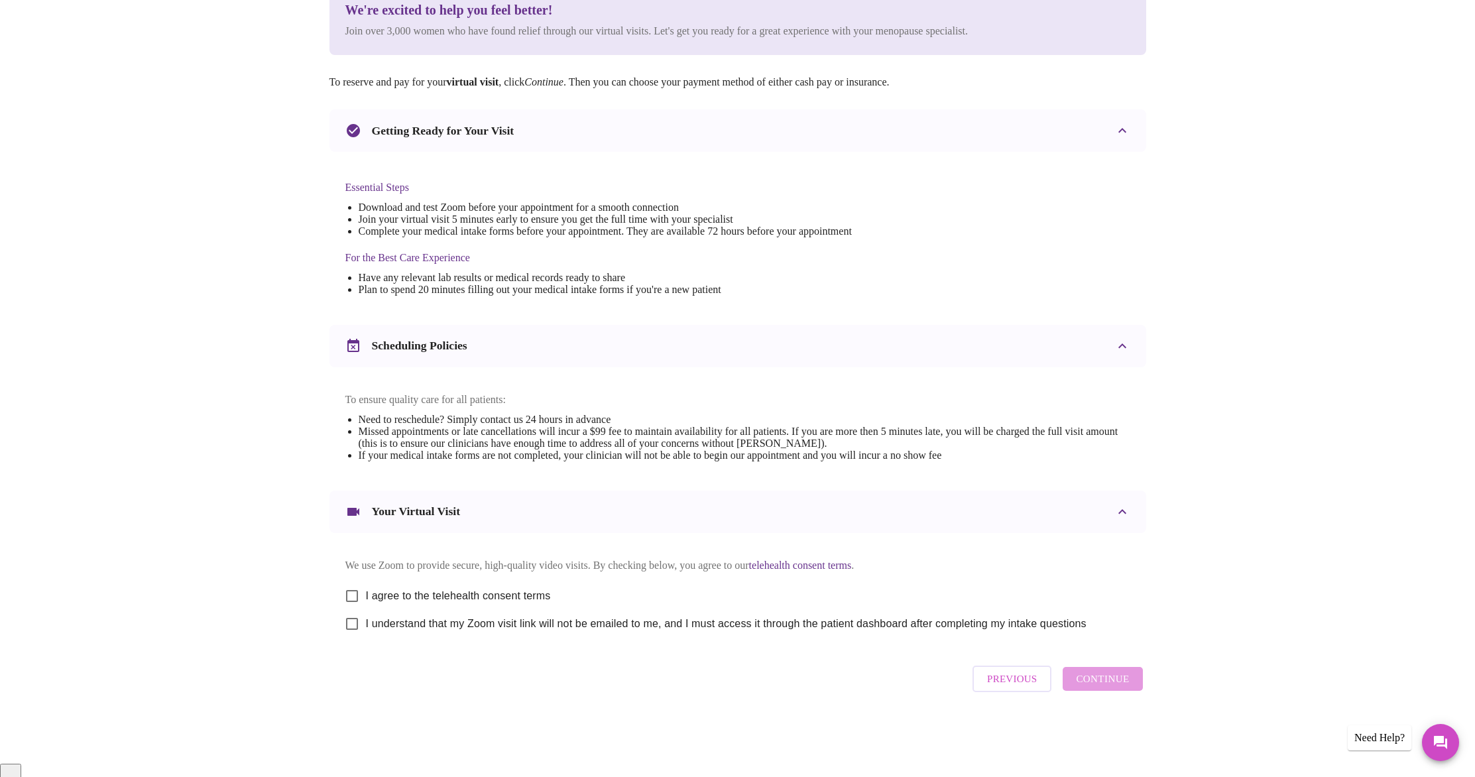
click at [499, 604] on span "I agree to the telehealth consent terms" at bounding box center [458, 596] width 185 height 16
click at [366, 604] on input "I agree to the telehealth consent terms" at bounding box center [352, 596] width 28 height 28
checkbox input "true"
click at [487, 632] on span "I understand that my Zoom visit link will not be emailed to me, and I must acce…" at bounding box center [726, 624] width 721 height 16
click at [366, 636] on input "I understand that my Zoom visit link will not be emailed to me, and I must acce…" at bounding box center [352, 624] width 28 height 28
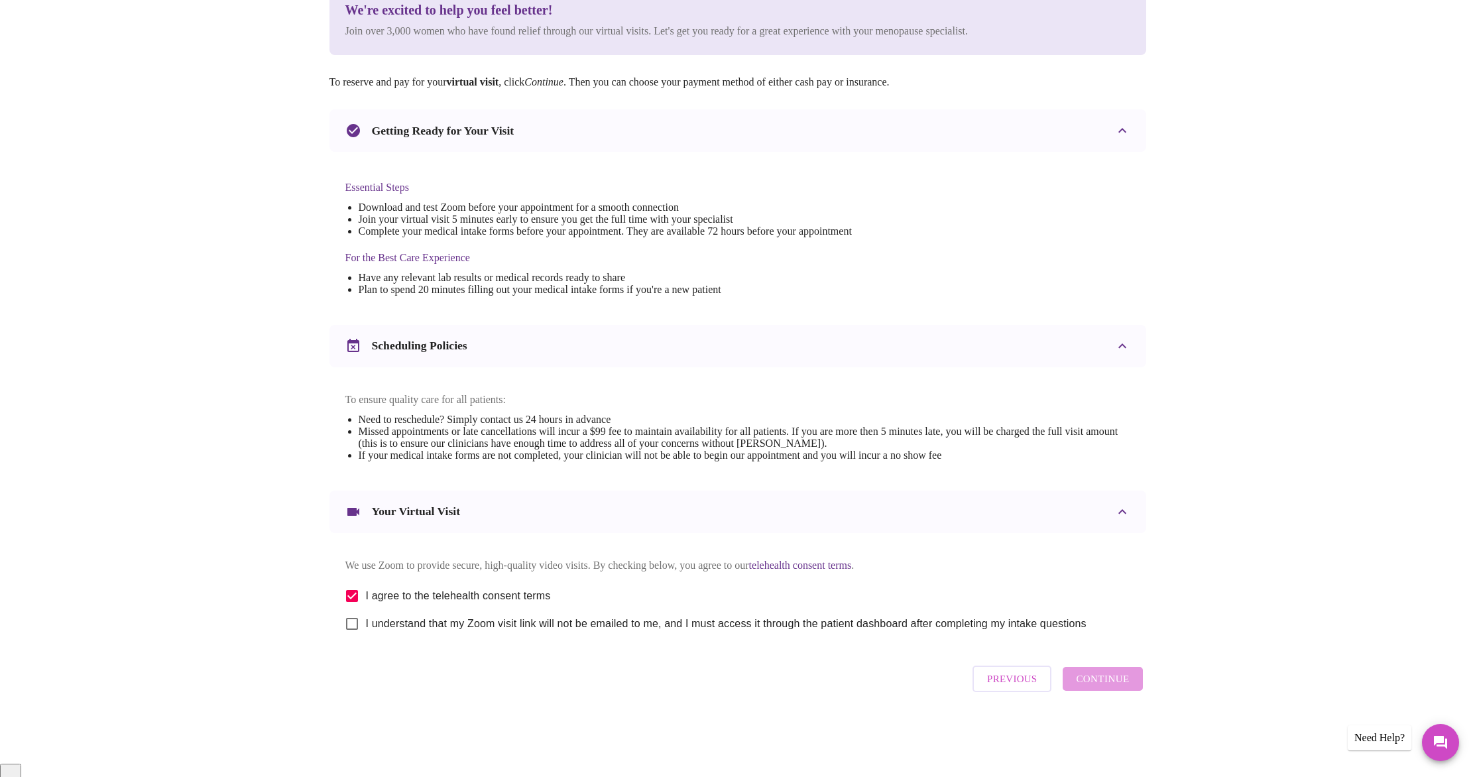
checkbox input "true"
click at [1122, 687] on span "Continue" at bounding box center [1102, 678] width 53 height 17
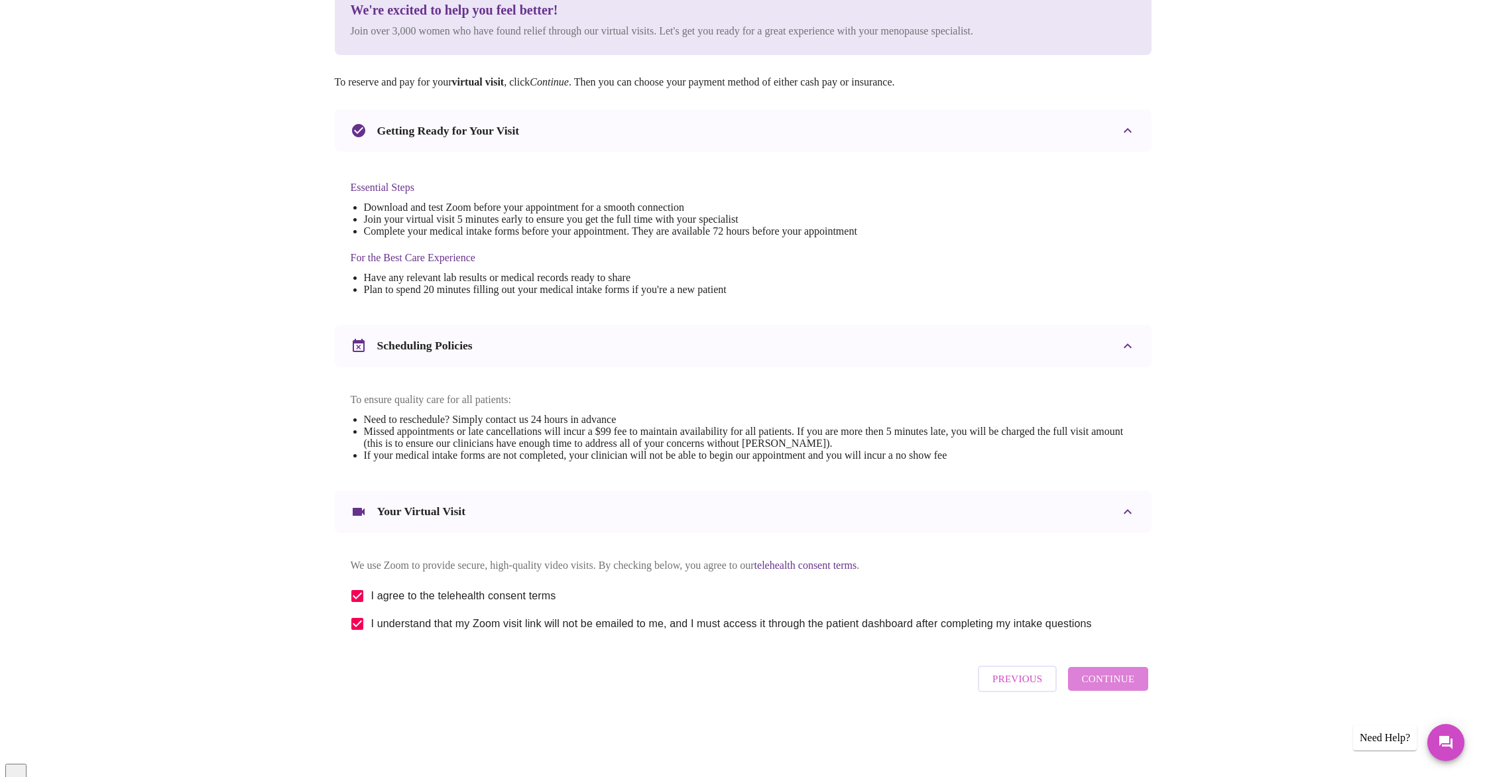
scroll to position [0, 0]
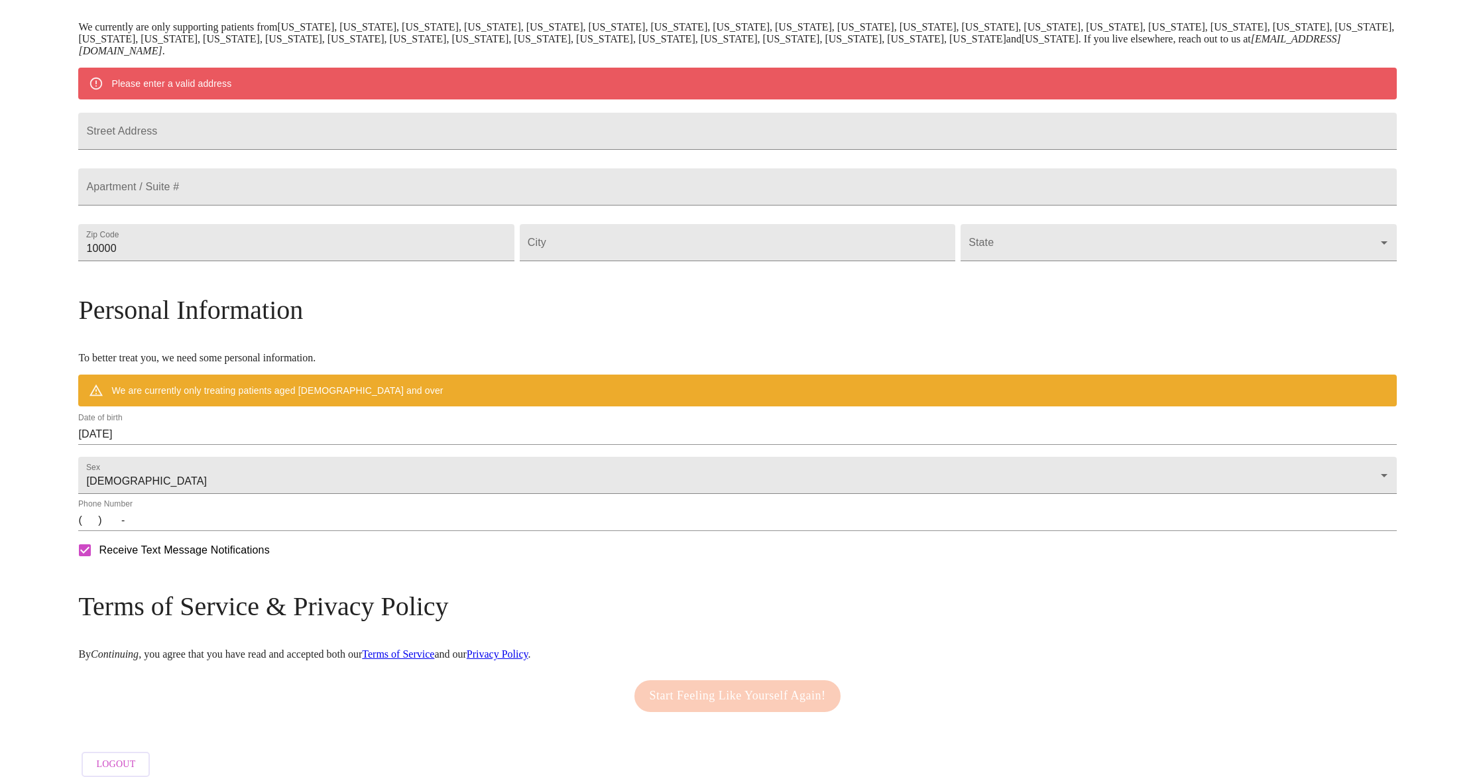
scroll to position [303, 0]
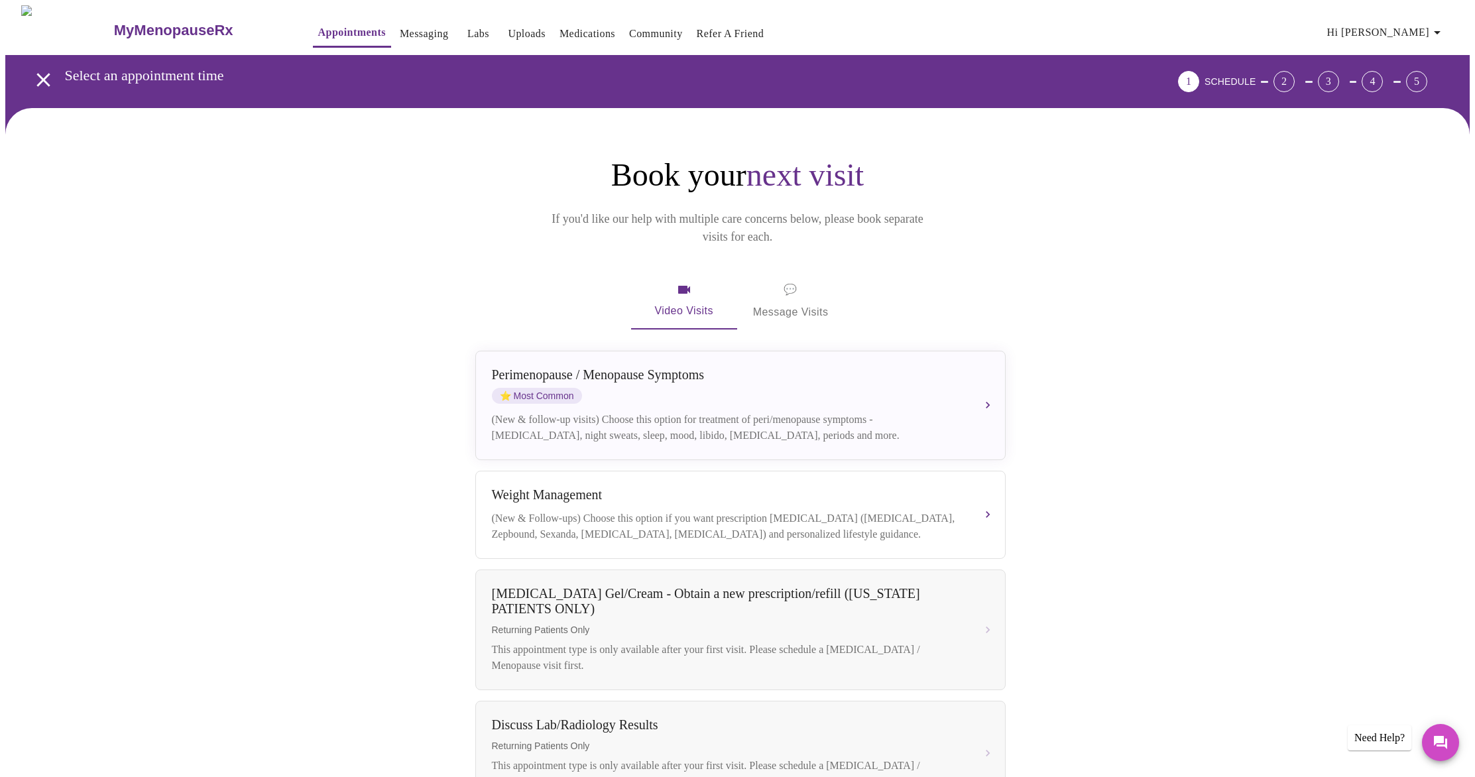
click at [1256, 78] on span "SCHEDULE" at bounding box center [1230, 81] width 51 height 11
click at [1199, 74] on div "1" at bounding box center [1188, 81] width 21 height 21
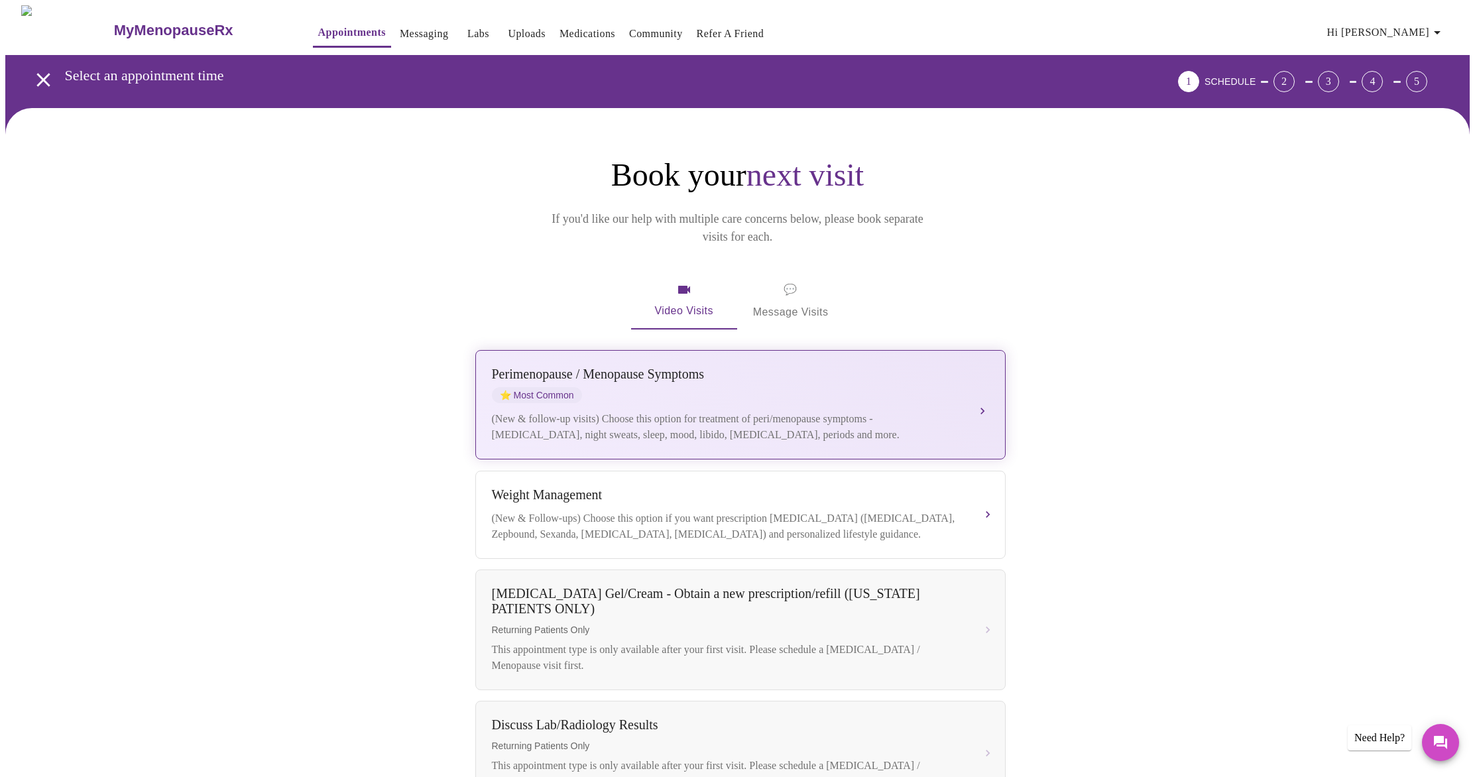
click at [920, 388] on div "[MEDICAL_DATA] / Menopause Symptoms ⭐ Most Common (New & follow-up visits) Choo…" at bounding box center [740, 405] width 497 height 76
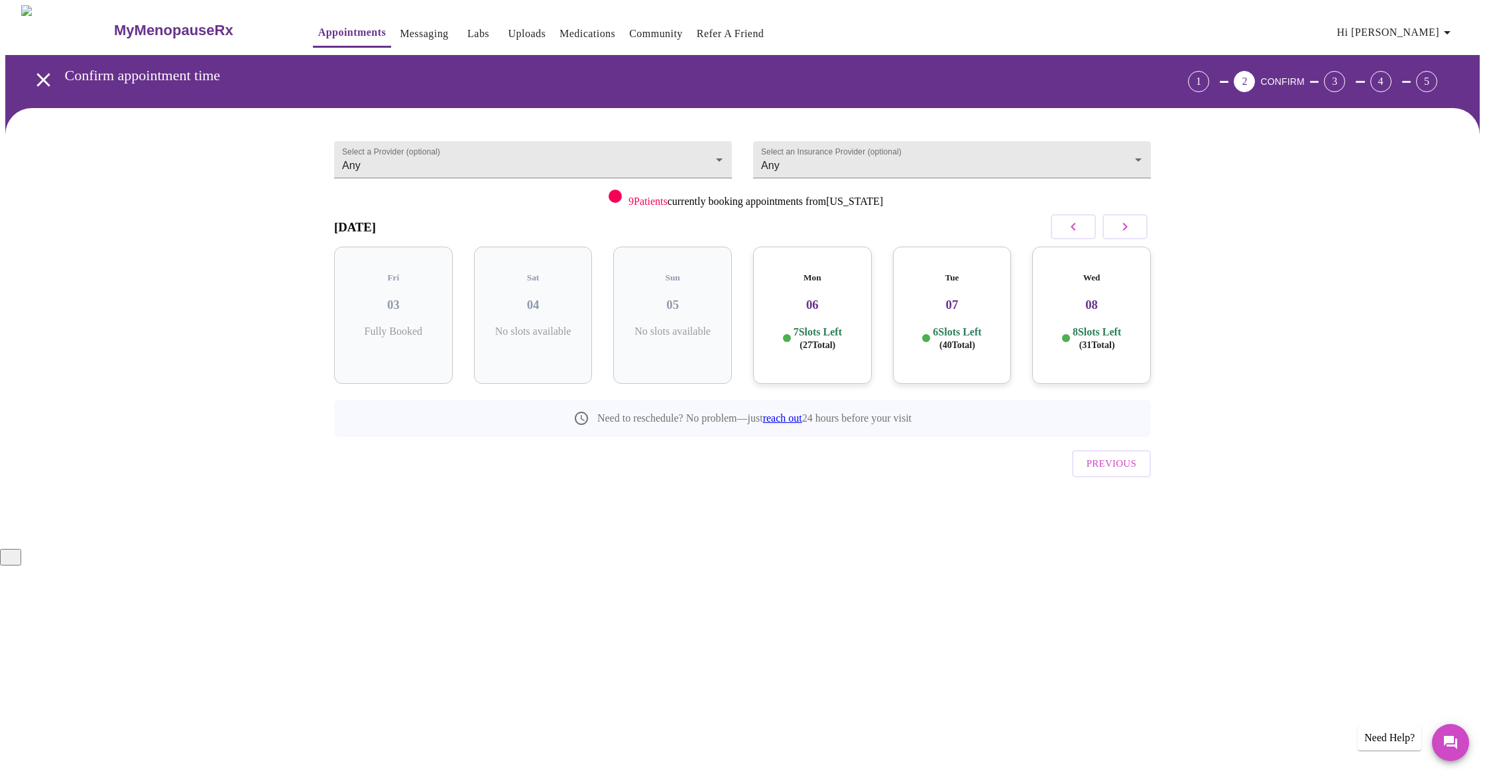
click at [1062, 338] on div "Wed 08 8 Slots Left ( 31 Total)" at bounding box center [1091, 315] width 119 height 137
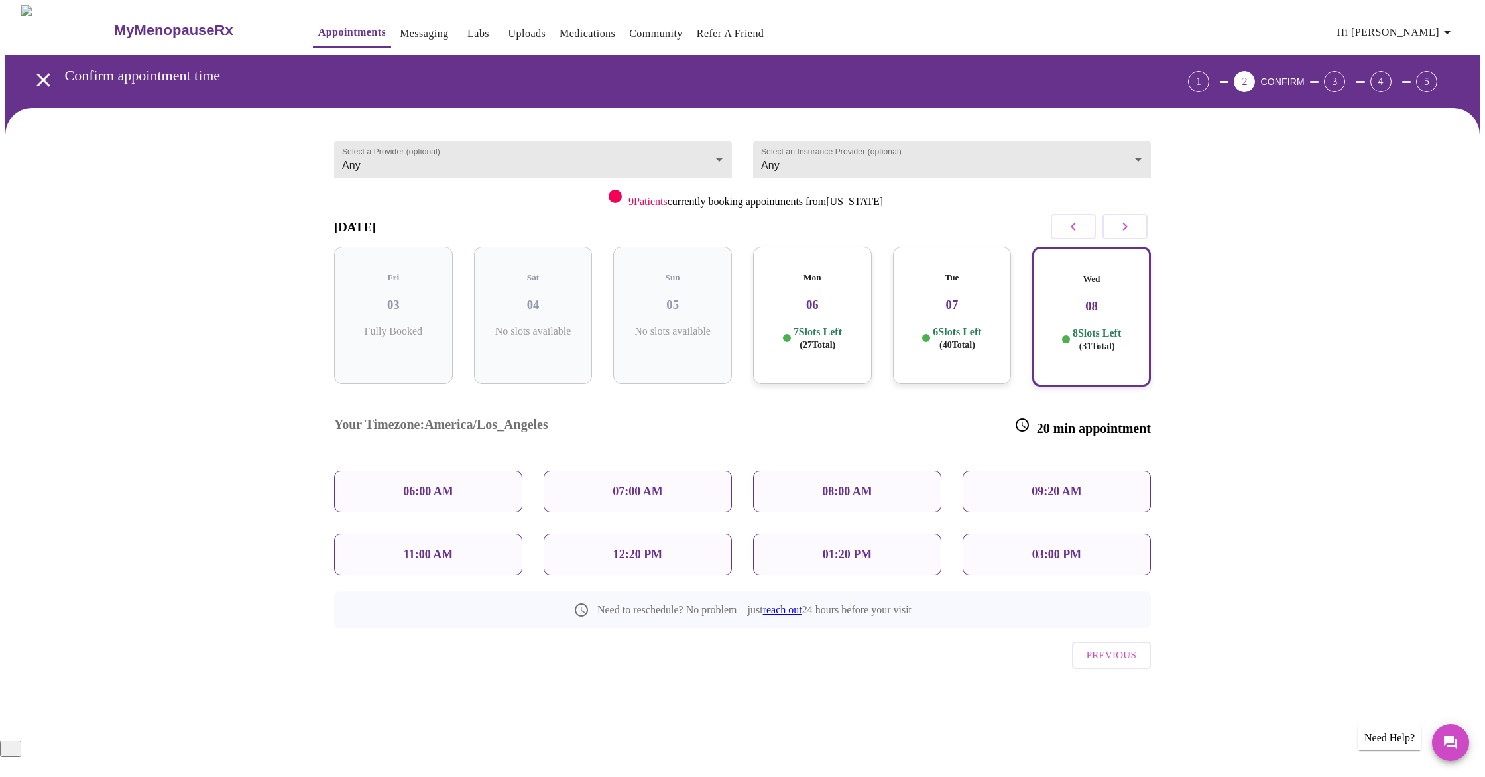
click at [1016, 471] on div "09:20 AM" at bounding box center [1057, 492] width 188 height 42
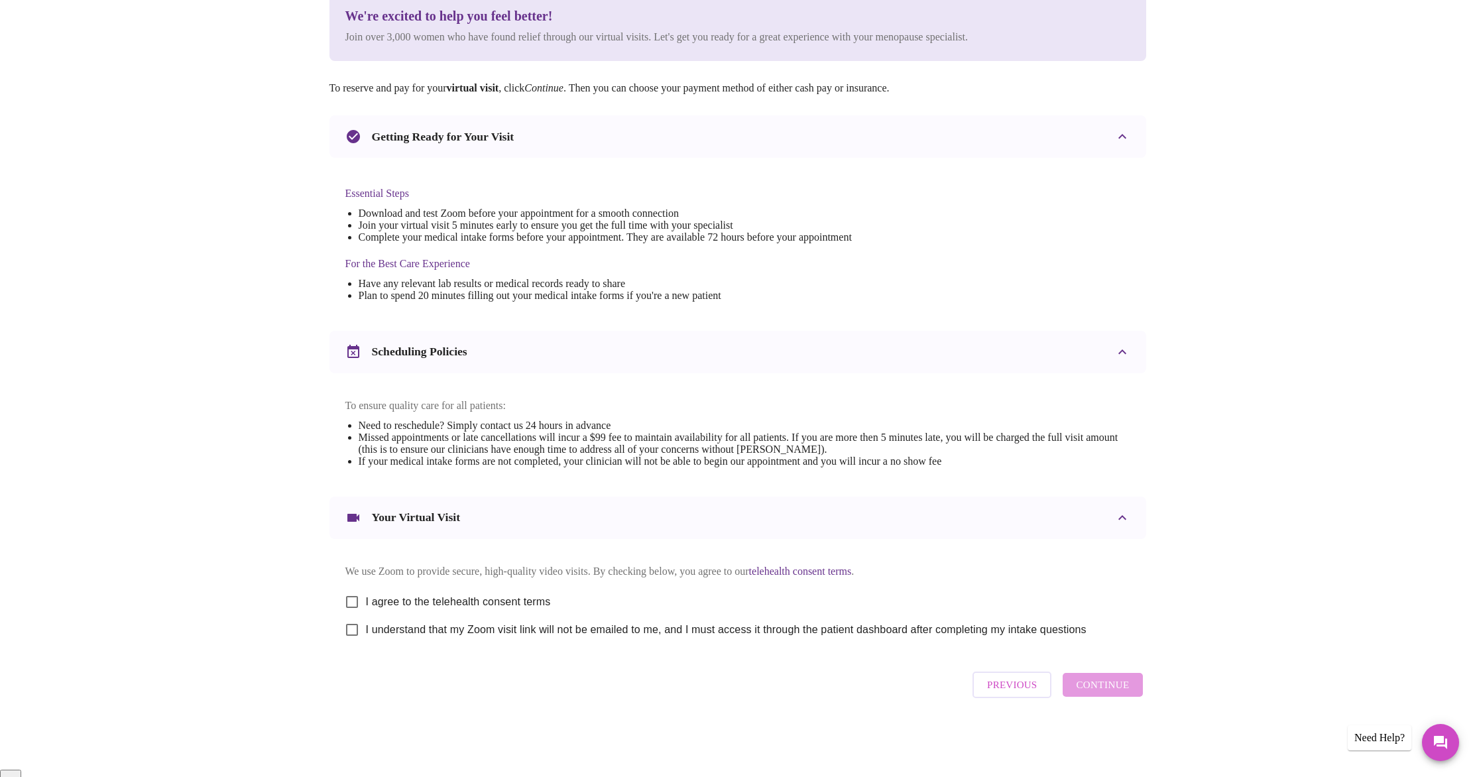
scroll to position [184, 0]
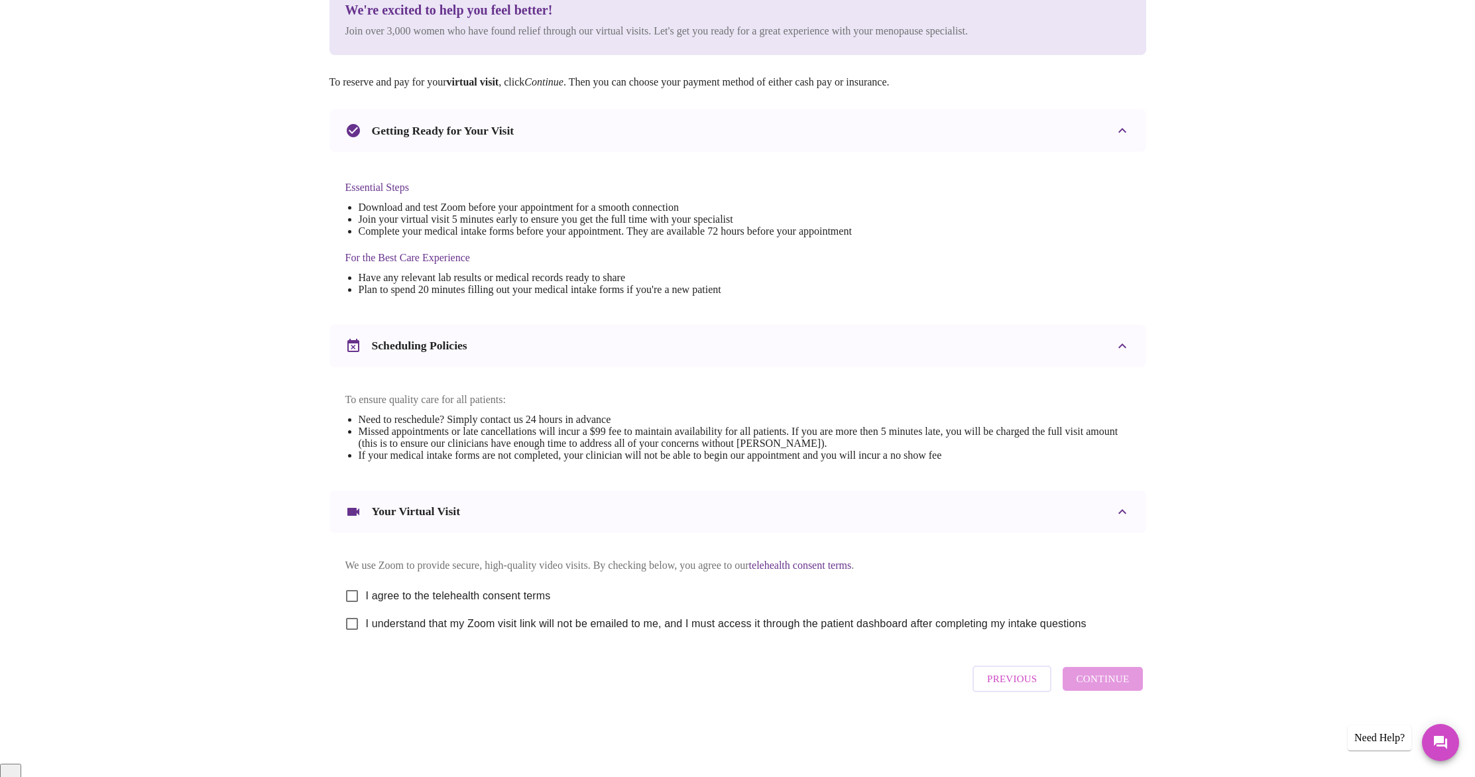
click at [355, 605] on input "I agree to the telehealth consent terms" at bounding box center [352, 596] width 28 height 28
checkbox input "true"
click at [352, 633] on input "I understand that my Zoom visit link will not be emailed to me, and I must acce…" at bounding box center [352, 624] width 28 height 28
checkbox input "true"
click at [1117, 687] on span "Continue" at bounding box center [1102, 678] width 53 height 17
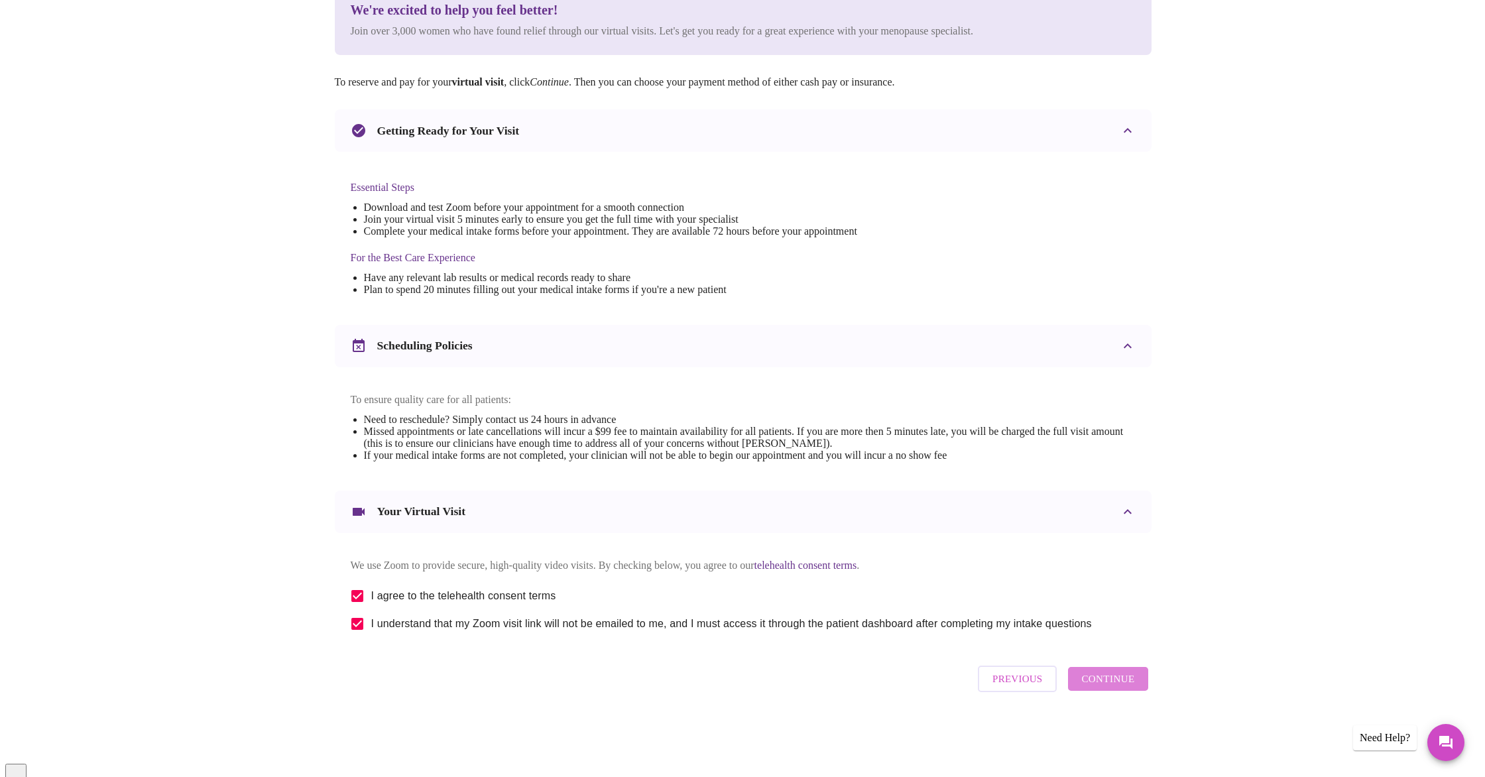
scroll to position [0, 0]
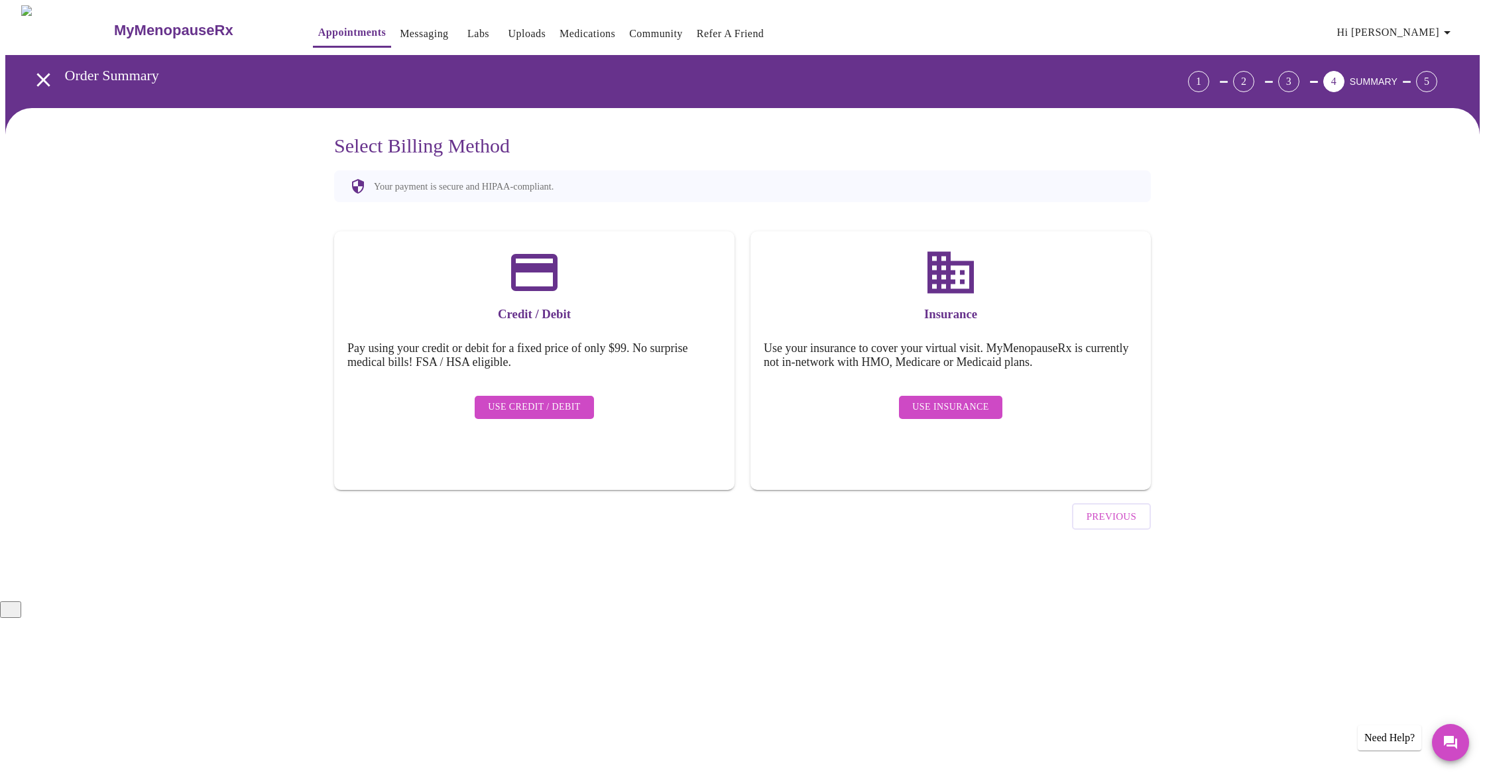
drag, startPoint x: 1058, startPoint y: 501, endPoint x: 1017, endPoint y: 436, distance: 76.9
click at [1055, 495] on div "Previous" at bounding box center [742, 513] width 817 height 46
click at [967, 400] on span "Use Insurance" at bounding box center [950, 407] width 76 height 17
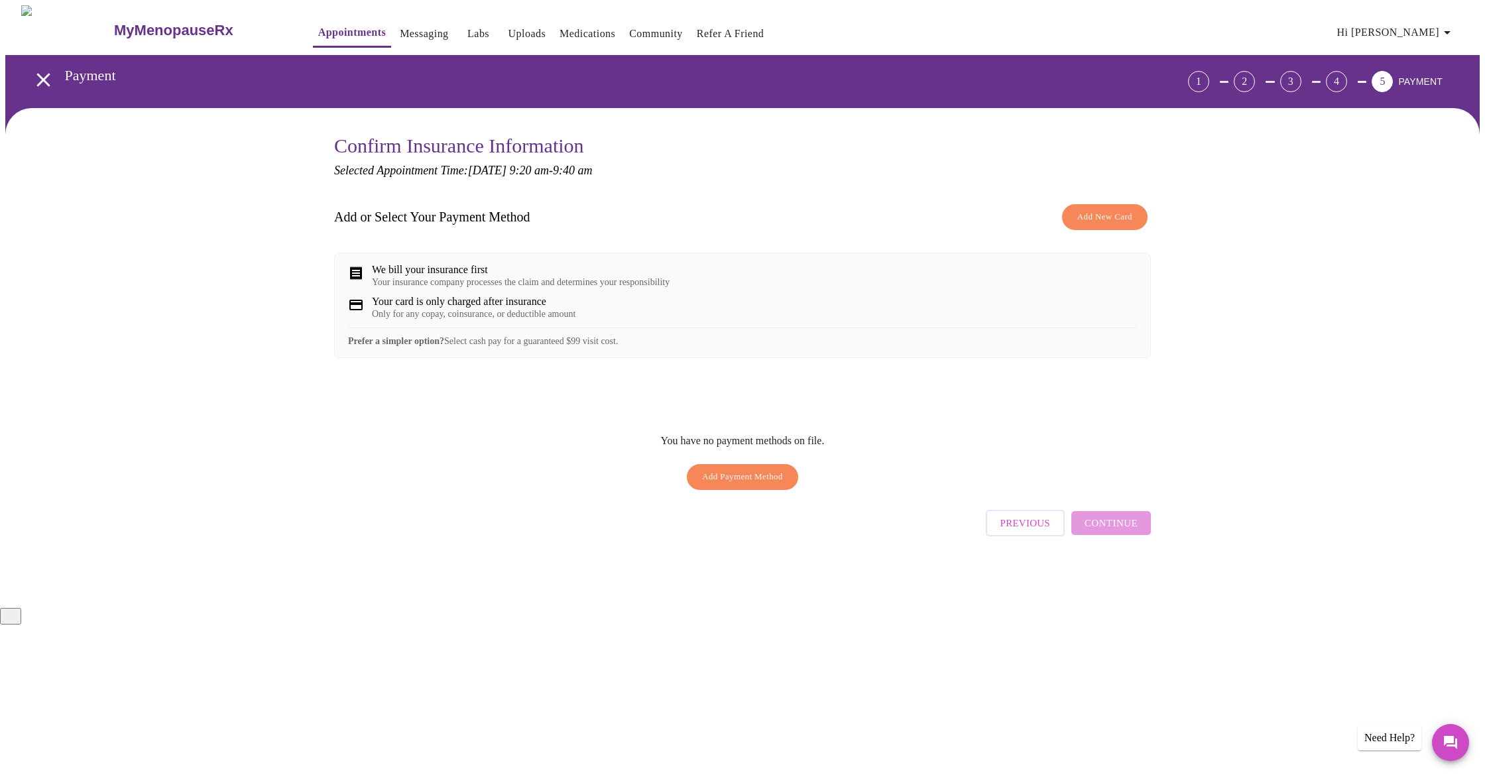
click at [1030, 532] on span "Previous" at bounding box center [1025, 522] width 50 height 17
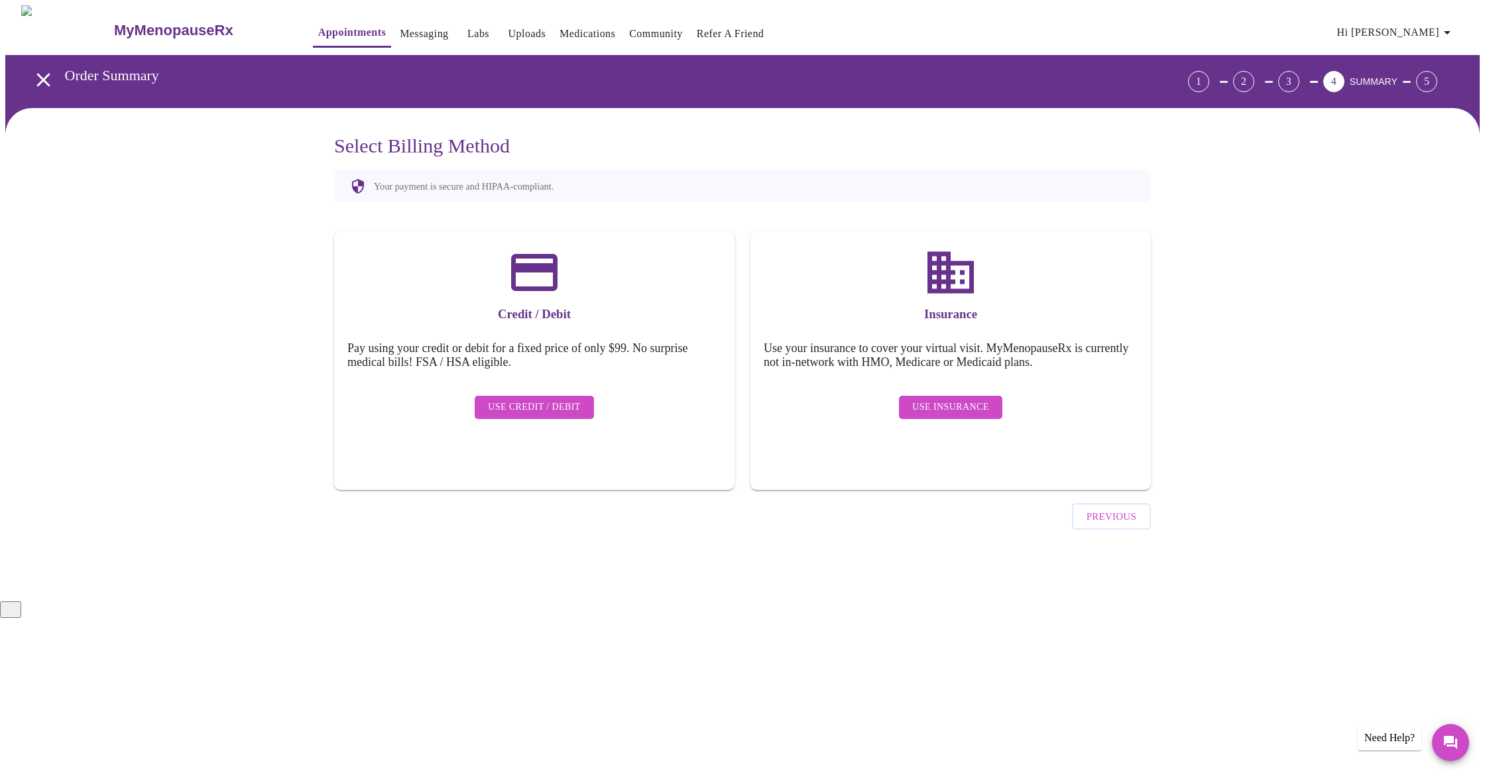
drag, startPoint x: 349, startPoint y: 445, endPoint x: 292, endPoint y: 436, distance: 58.4
click at [349, 445] on div "Credit / Debit Pay using your credit or debit for a fixed price of only $99. No…" at bounding box center [534, 360] width 400 height 259
click at [1148, 198] on div "Your payment is secure and HIPAA-compliant. Credit / Debit Pay using your credi…" at bounding box center [742, 333] width 817 height 327
click at [248, 292] on div "Select Billing Method Your payment is secure and HIPAA-compliant. Credit / Debi…" at bounding box center [742, 352] width 1474 height 488
